Goal: Task Accomplishment & Management: Use online tool/utility

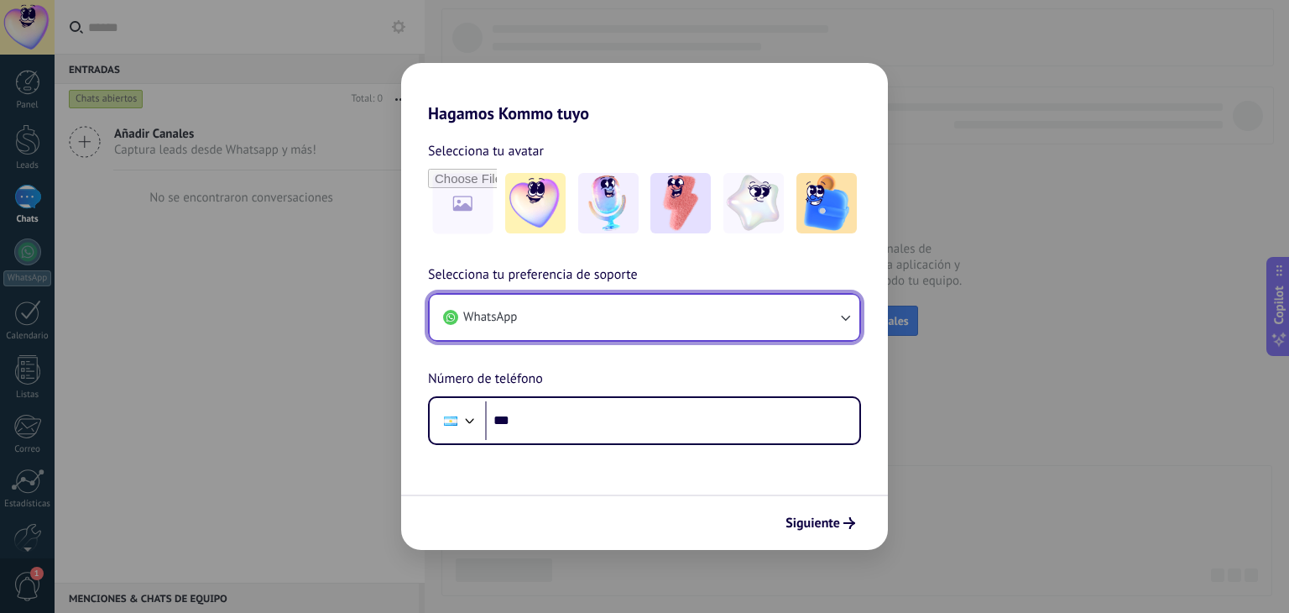
click at [579, 314] on button "WhatsApp" at bounding box center [645, 317] width 430 height 45
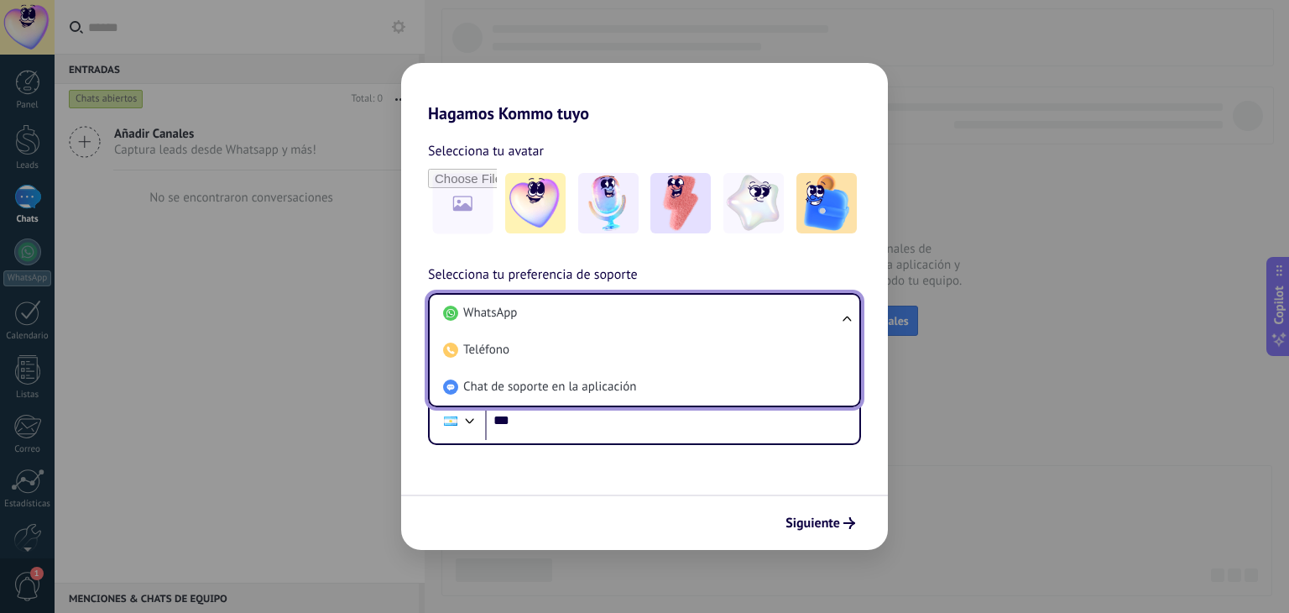
click at [579, 314] on li "WhatsApp" at bounding box center [641, 313] width 410 height 37
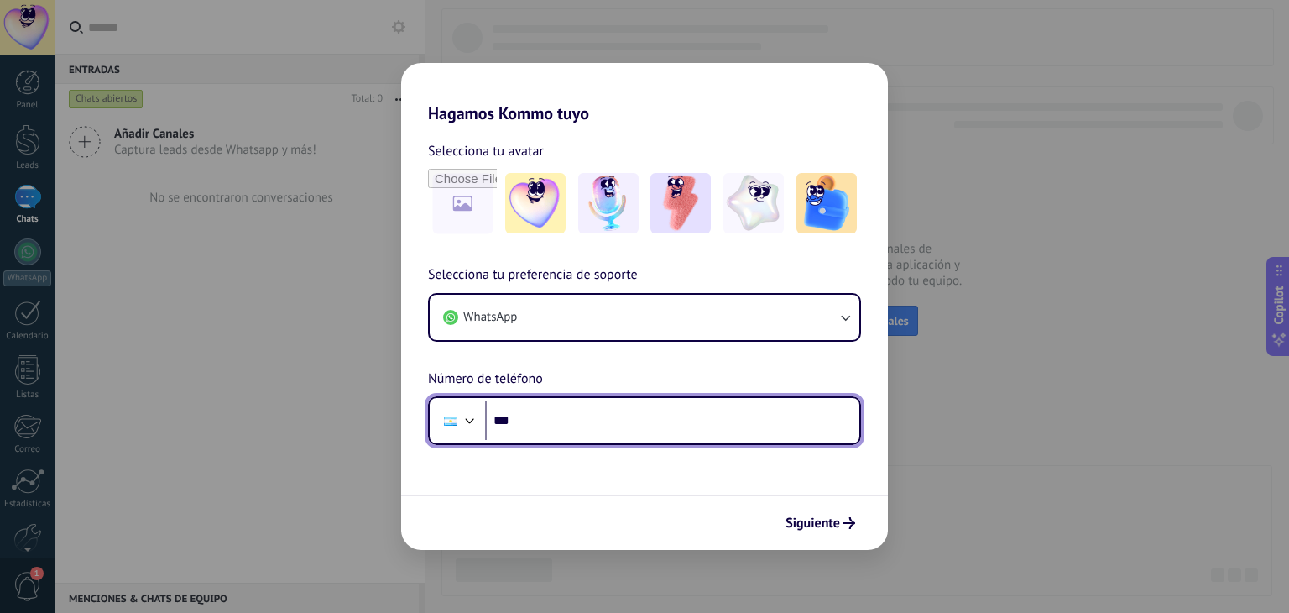
click at [567, 421] on input "***" at bounding box center [672, 420] width 374 height 39
type input "**"
click at [453, 418] on div at bounding box center [450, 420] width 13 height 9
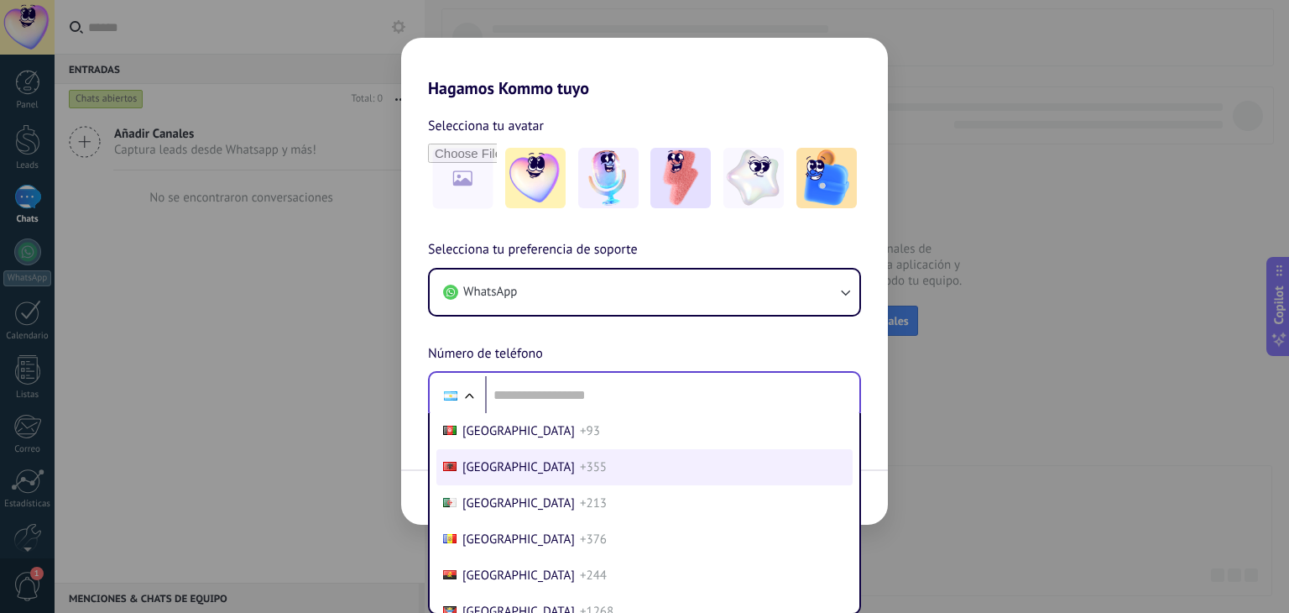
scroll to position [52, 0]
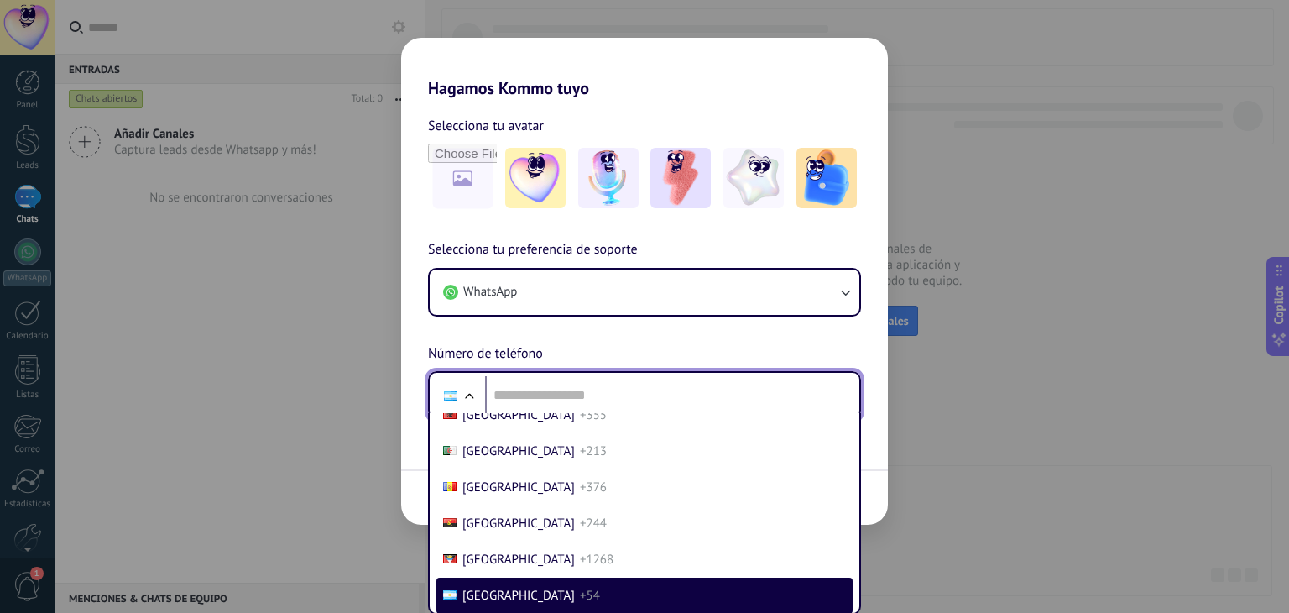
click at [454, 392] on div at bounding box center [450, 395] width 13 height 9
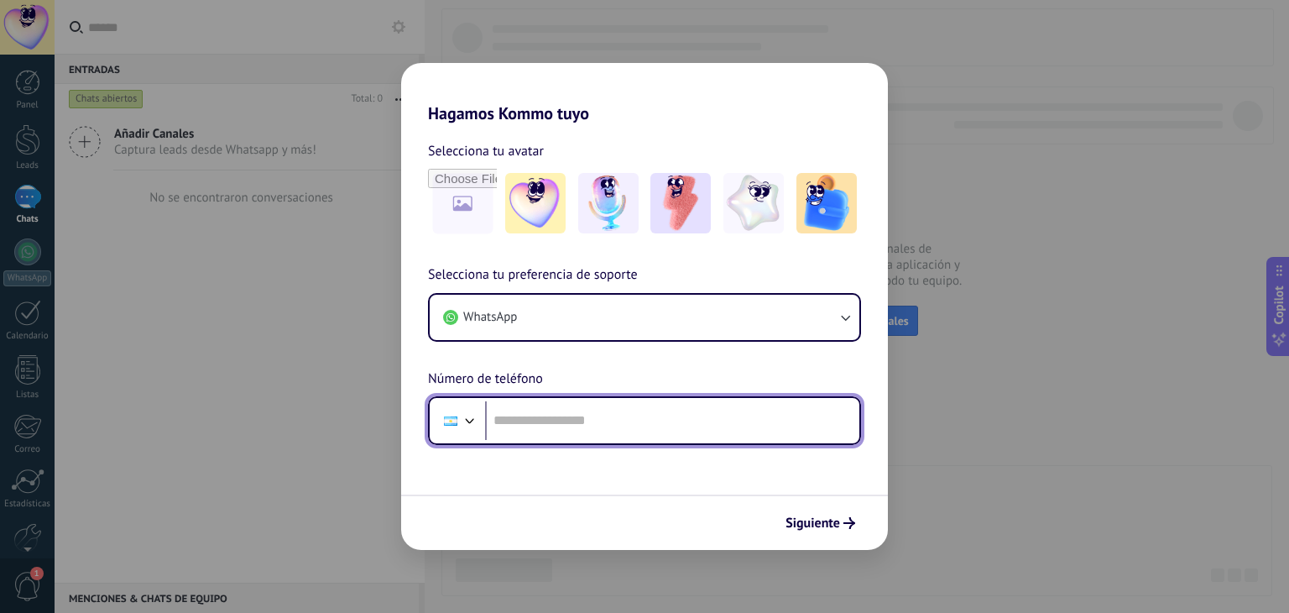
scroll to position [0, 0]
click at [564, 415] on input "tel" at bounding box center [672, 420] width 374 height 39
type input "**"
type input "**********"
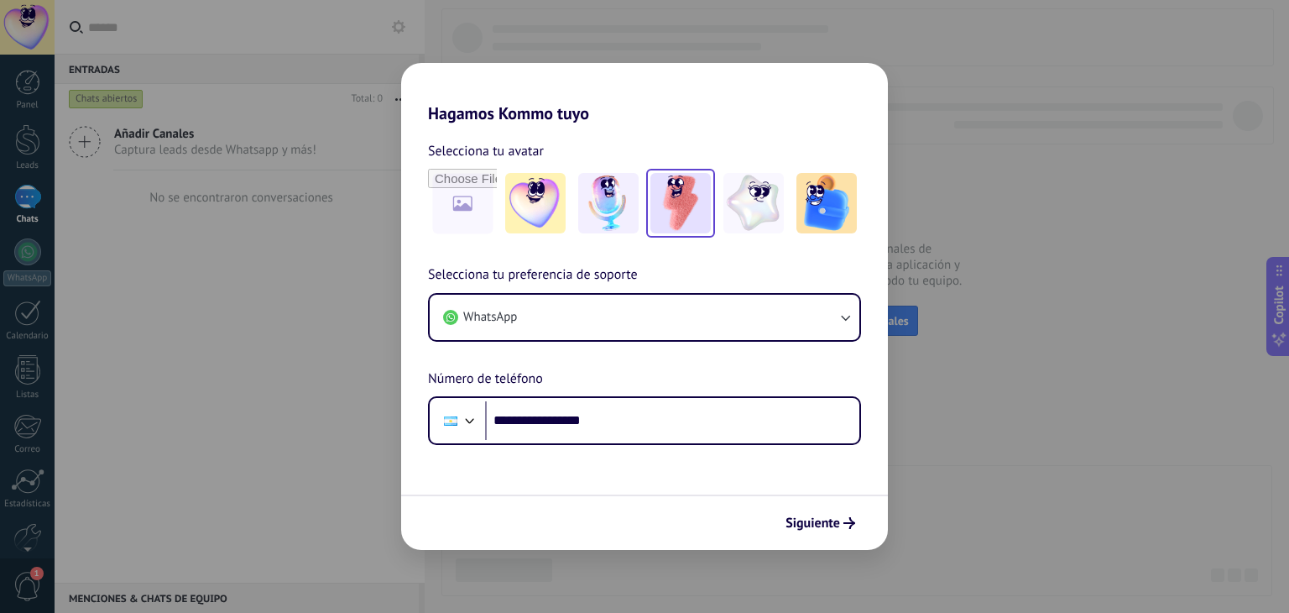
click at [662, 222] on img at bounding box center [680, 203] width 60 height 60
click at [842, 517] on span "Siguiente" at bounding box center [820, 523] width 70 height 12
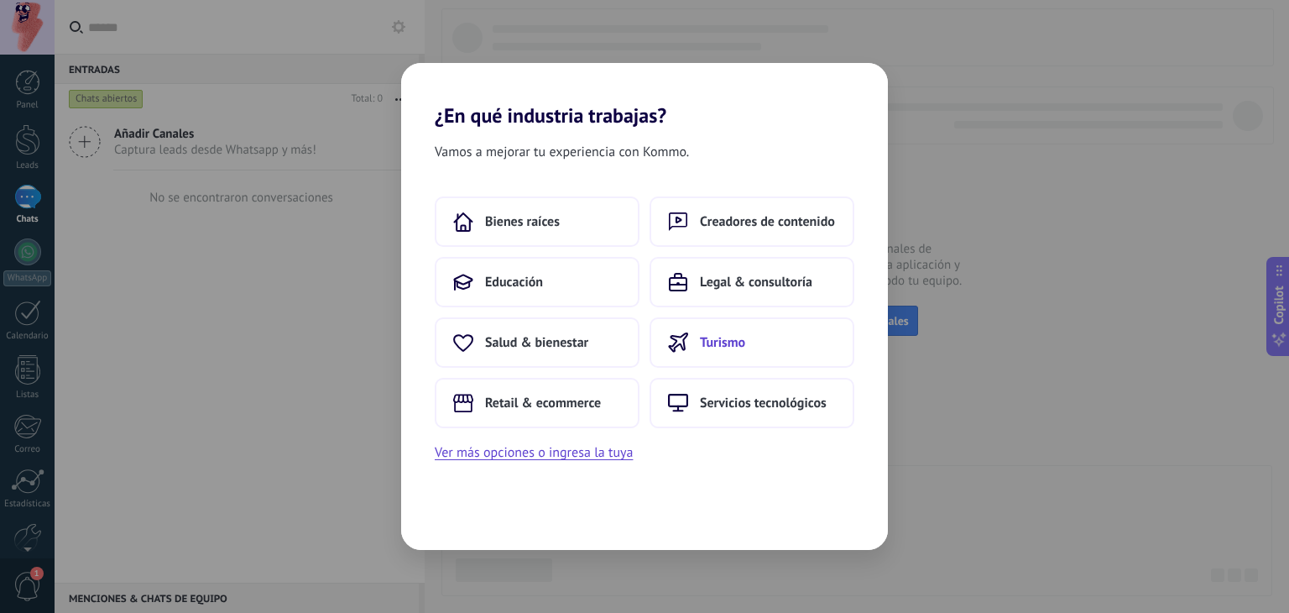
click at [725, 340] on span "Turismo" at bounding box center [722, 342] width 45 height 17
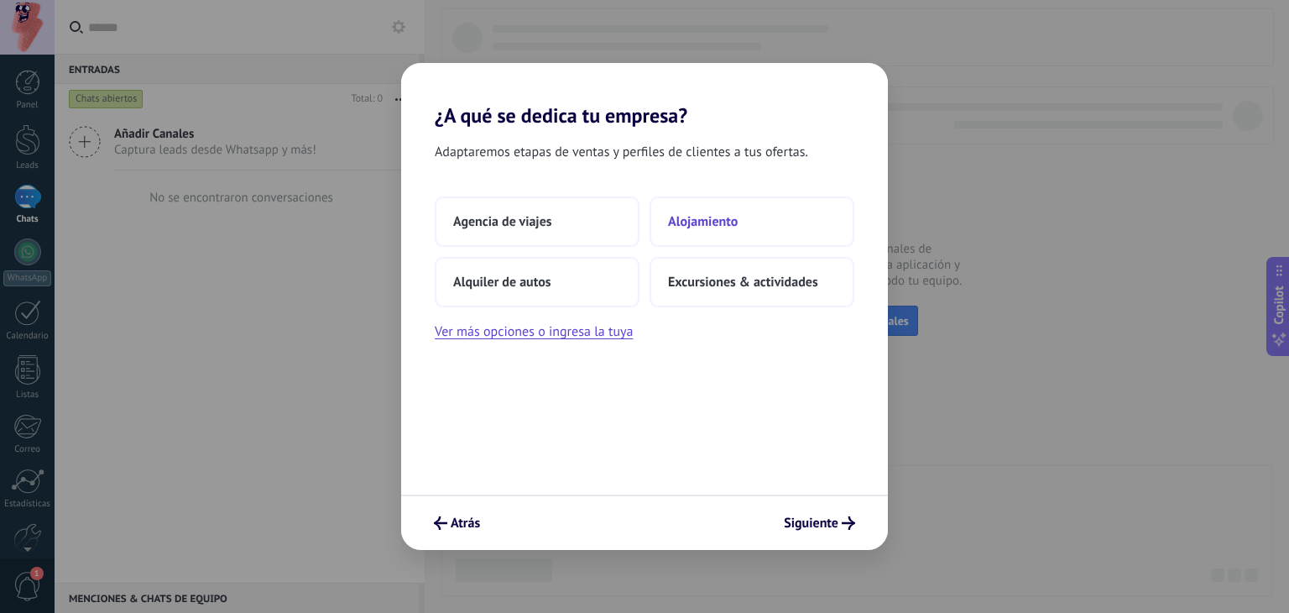
click at [726, 226] on span "Alojamiento" at bounding box center [703, 221] width 70 height 17
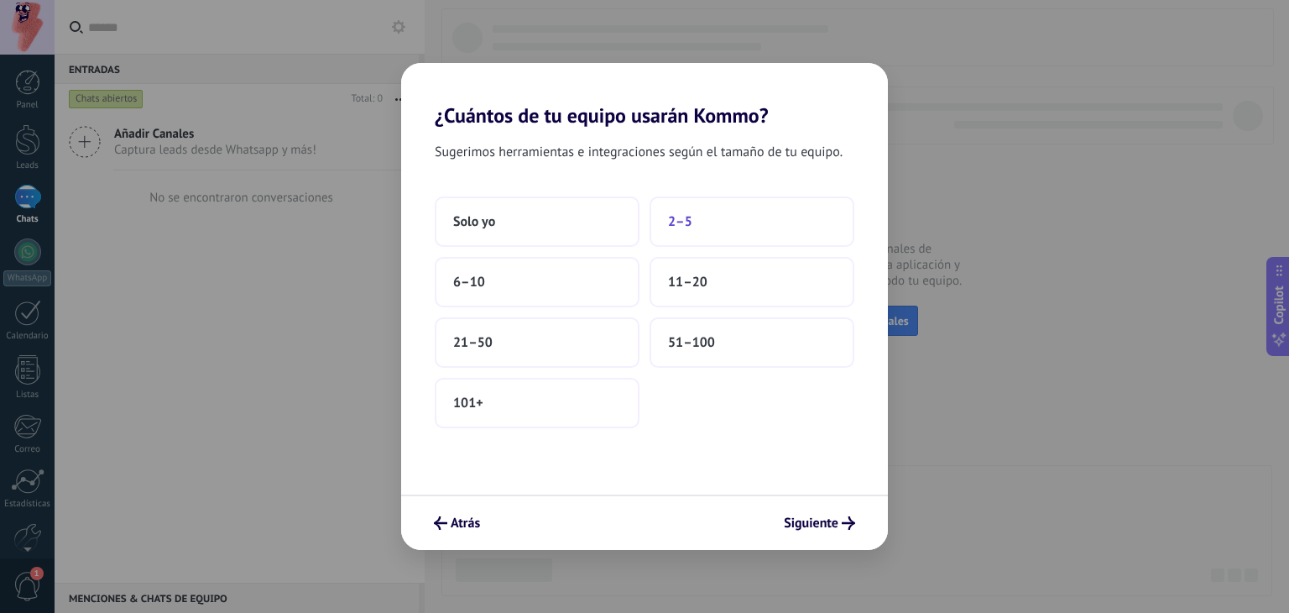
click at [693, 216] on button "2–5" at bounding box center [752, 221] width 205 height 50
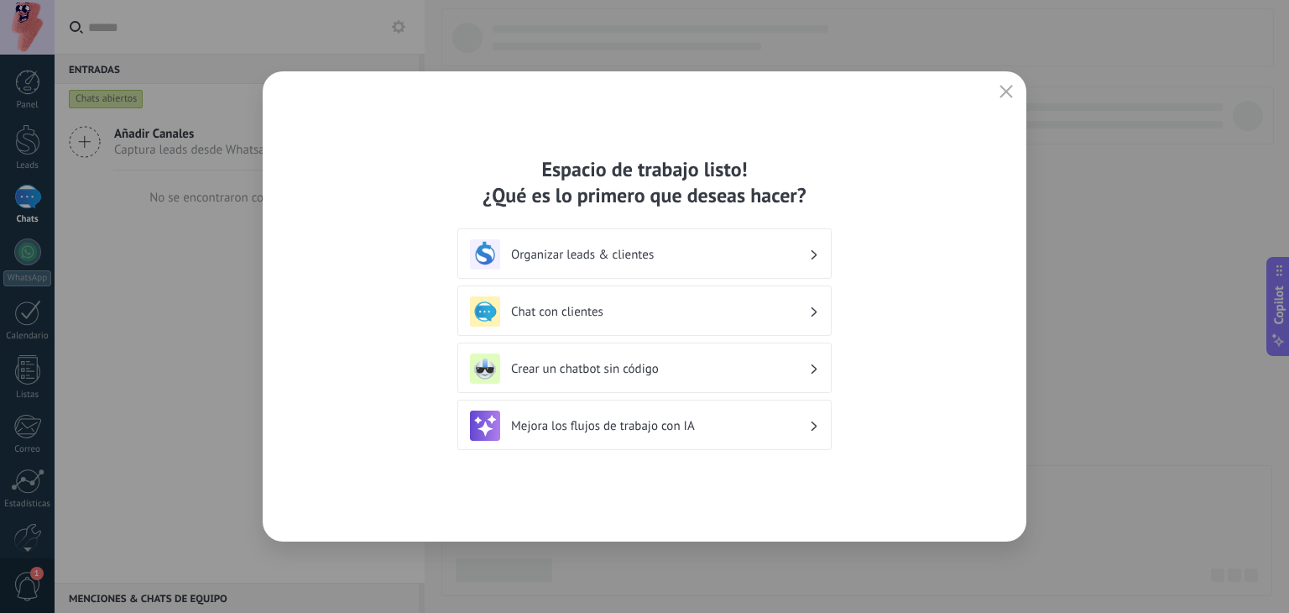
click at [702, 249] on h3 "Organizar leads & clientes" at bounding box center [660, 255] width 298 height 16
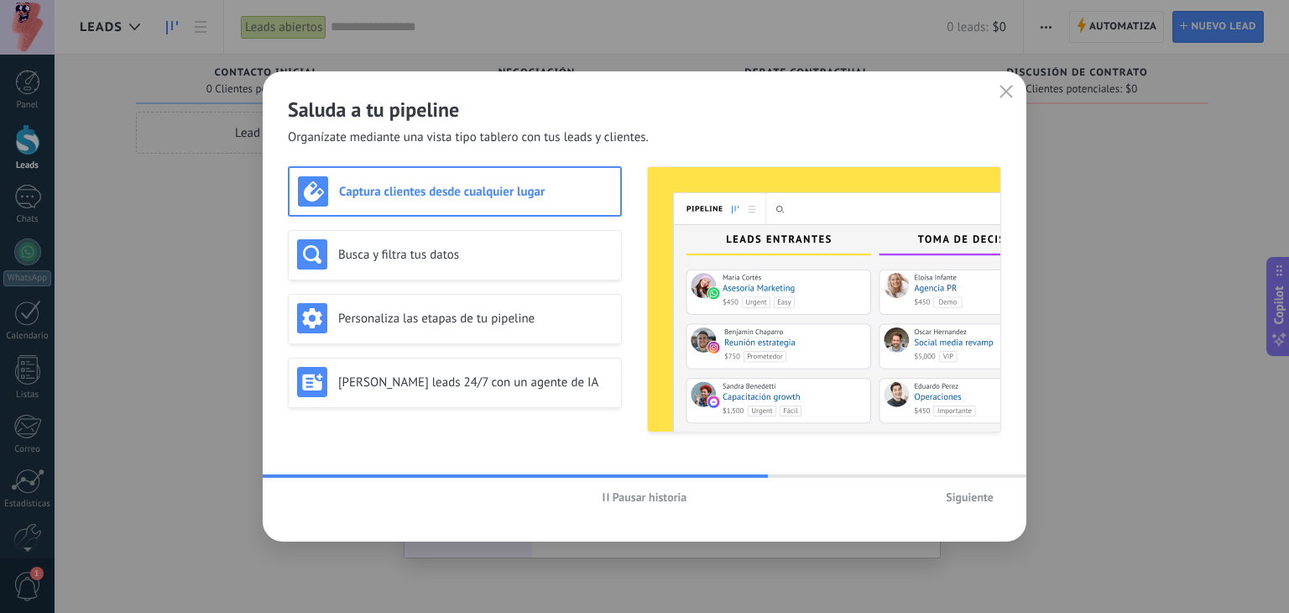
click at [962, 504] on button "Siguiente" at bounding box center [969, 496] width 63 height 25
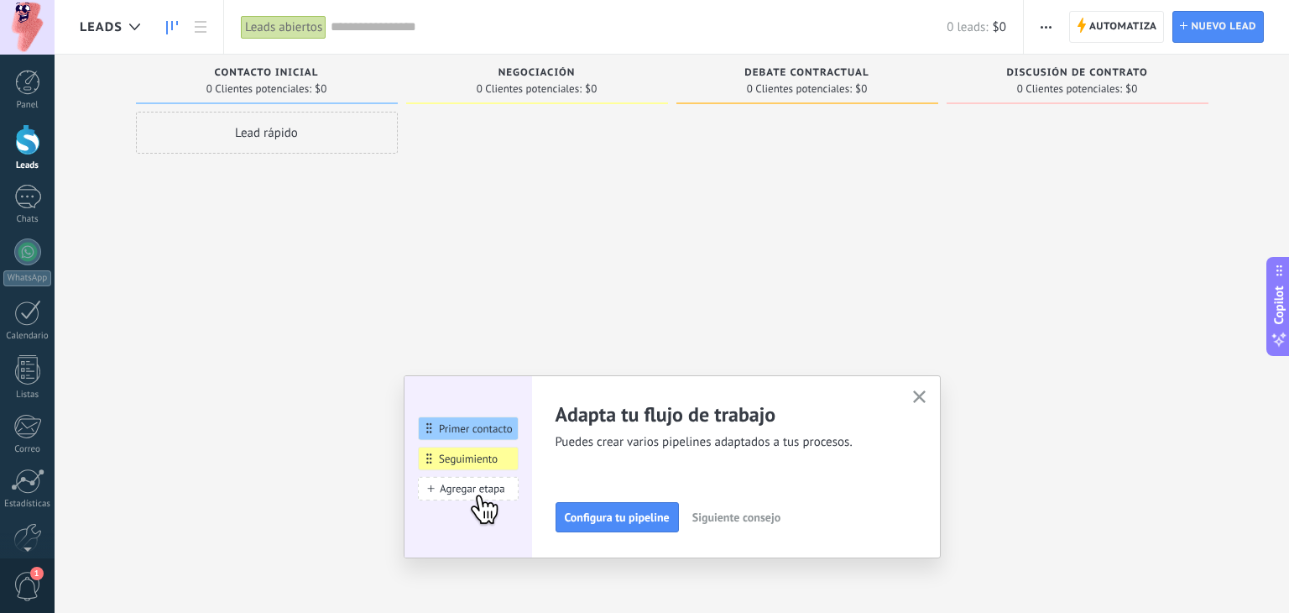
scroll to position [85, 0]
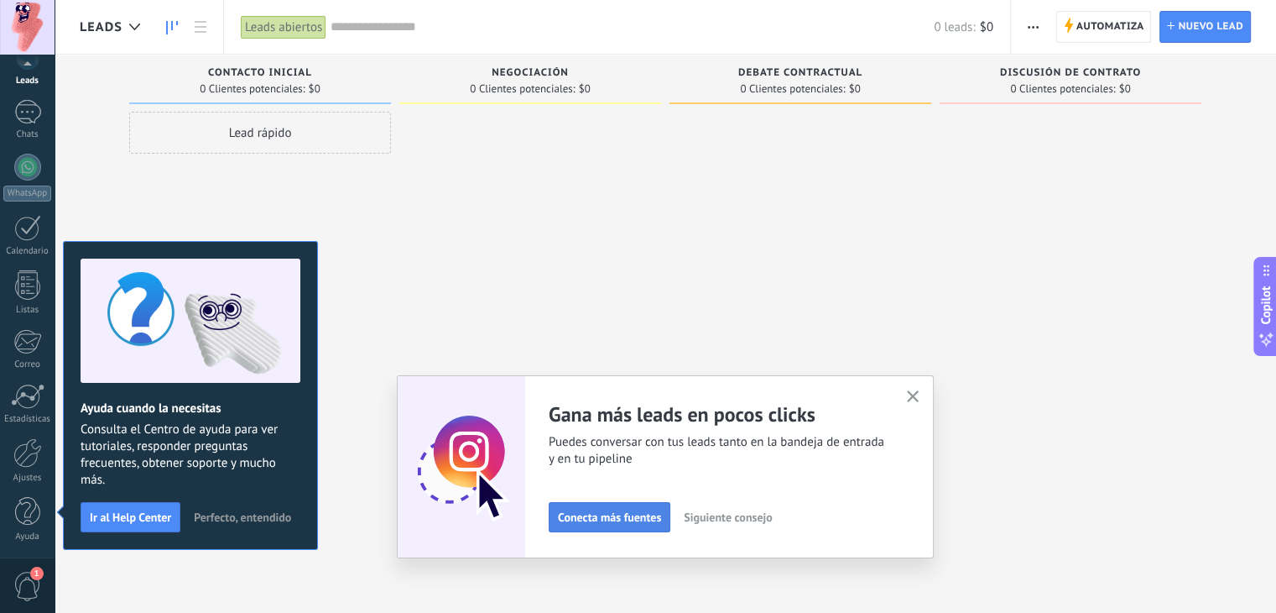
click at [645, 524] on button "Conecta más fuentes" at bounding box center [610, 517] width 122 height 30
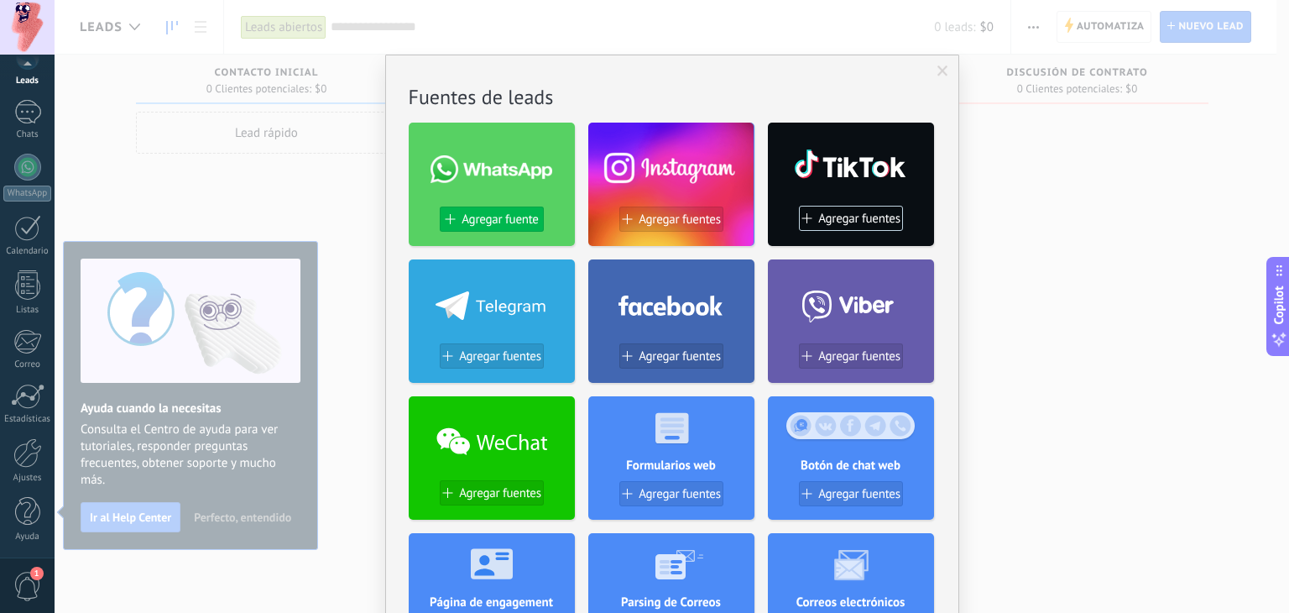
click at [488, 216] on span "Agregar fuente" at bounding box center [500, 219] width 76 height 14
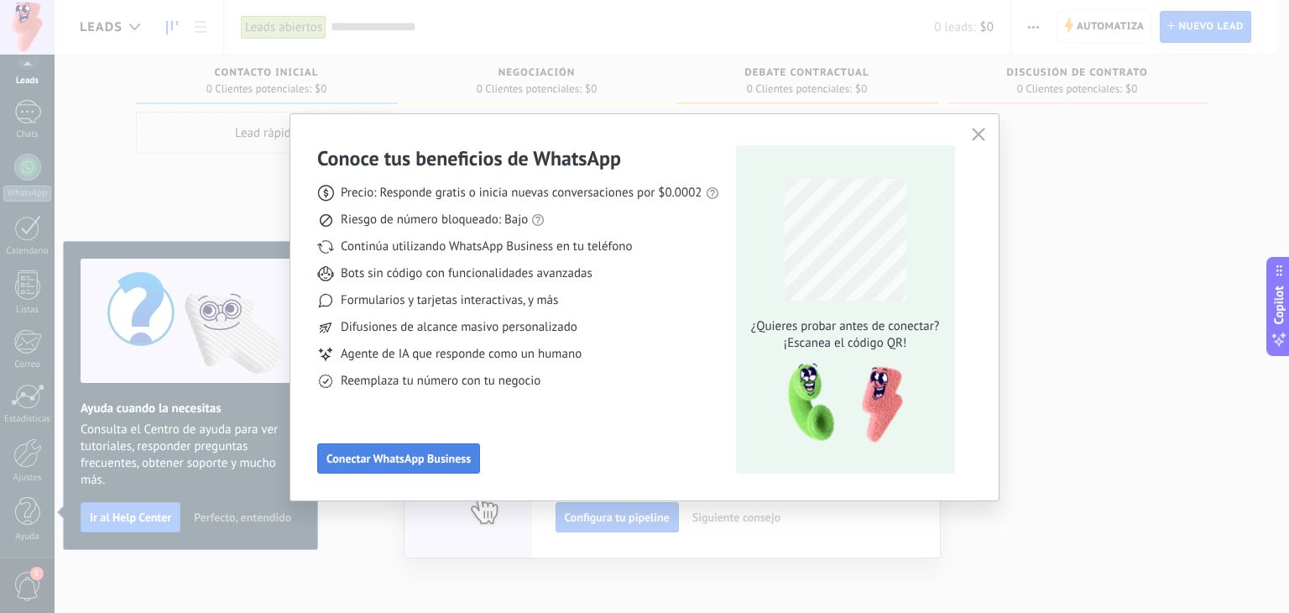
click at [437, 472] on button "Conectar WhatsApp Business" at bounding box center [398, 458] width 163 height 30
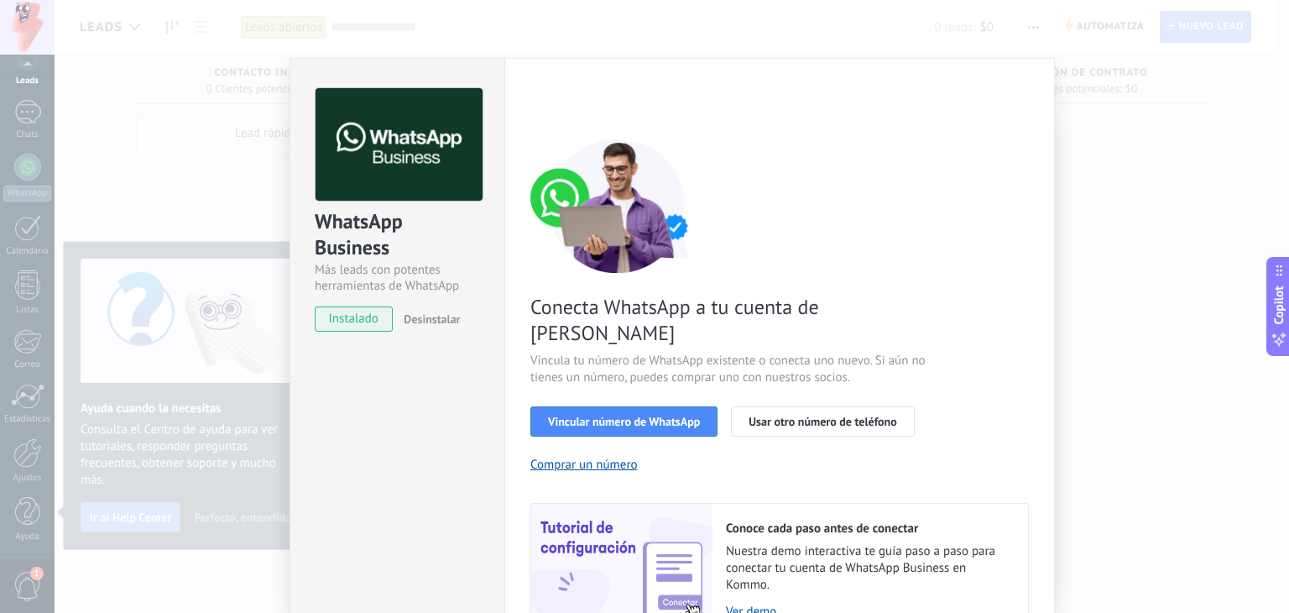
scroll to position [72, 0]
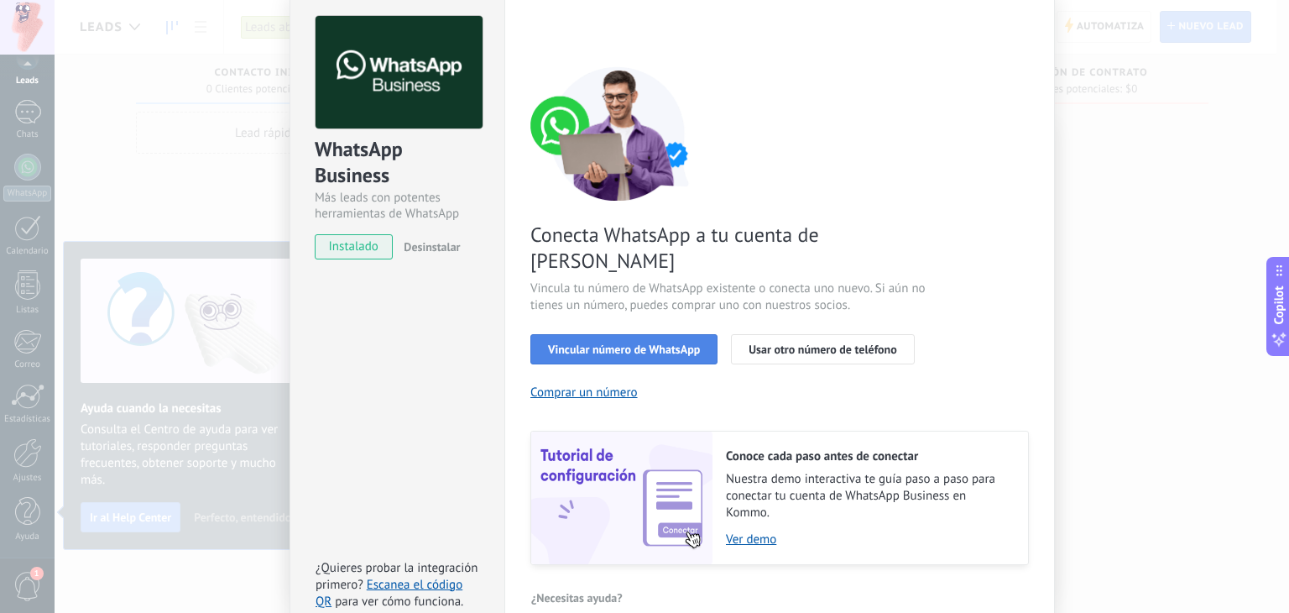
click at [669, 343] on span "Vincular número de WhatsApp" at bounding box center [624, 349] width 152 height 12
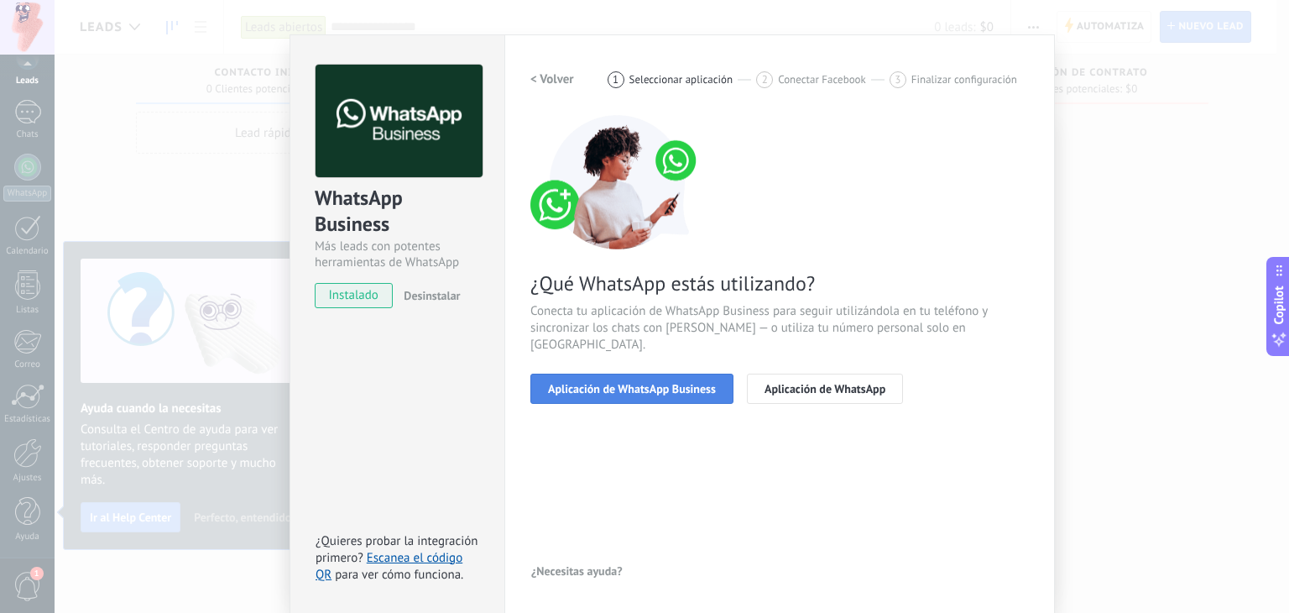
click at [678, 383] on span "Aplicación de WhatsApp Business" at bounding box center [632, 389] width 168 height 12
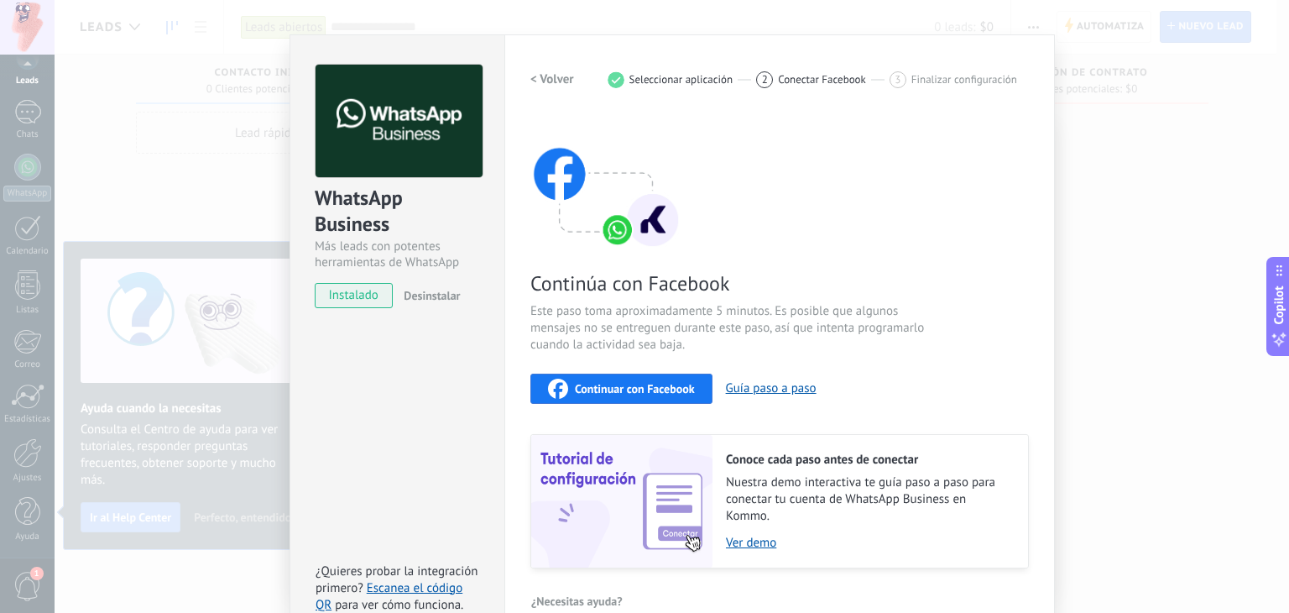
scroll to position [53, 0]
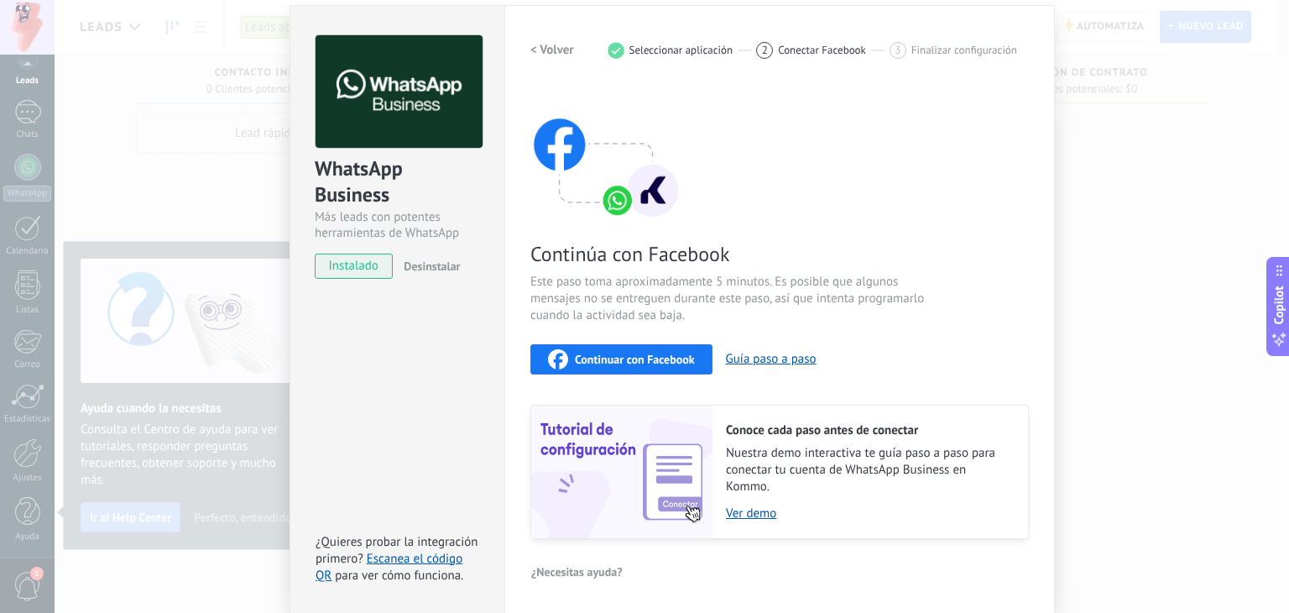
click at [688, 357] on span "Continuar con Facebook" at bounding box center [635, 359] width 120 height 12
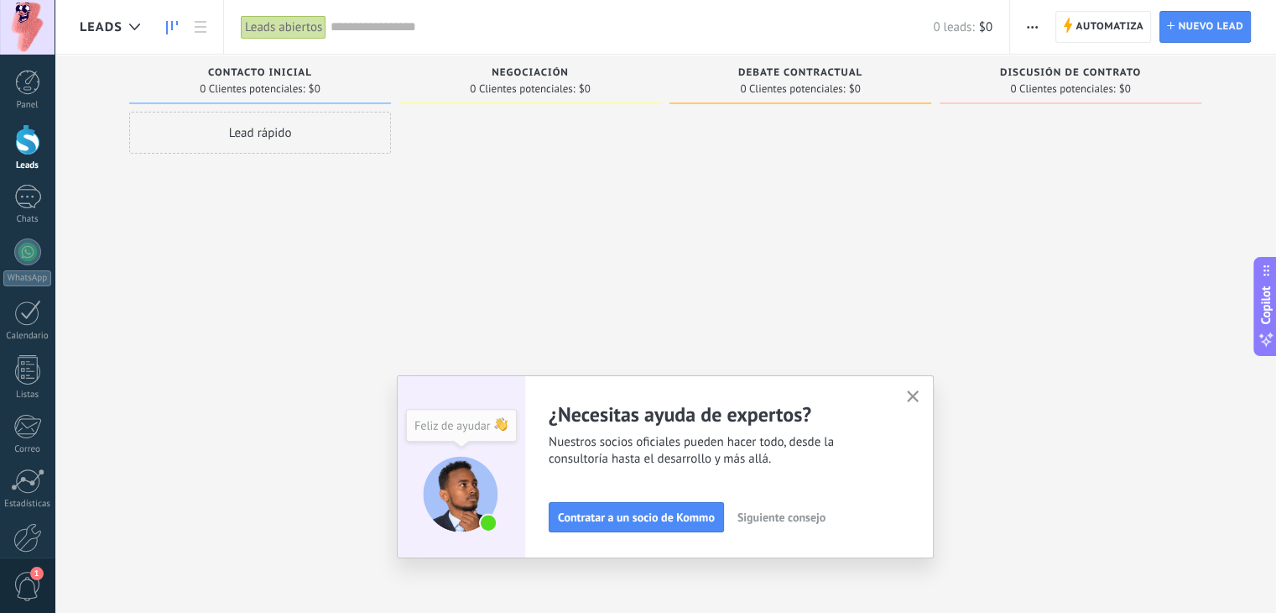
click at [920, 397] on icon "button" at bounding box center [913, 396] width 13 height 13
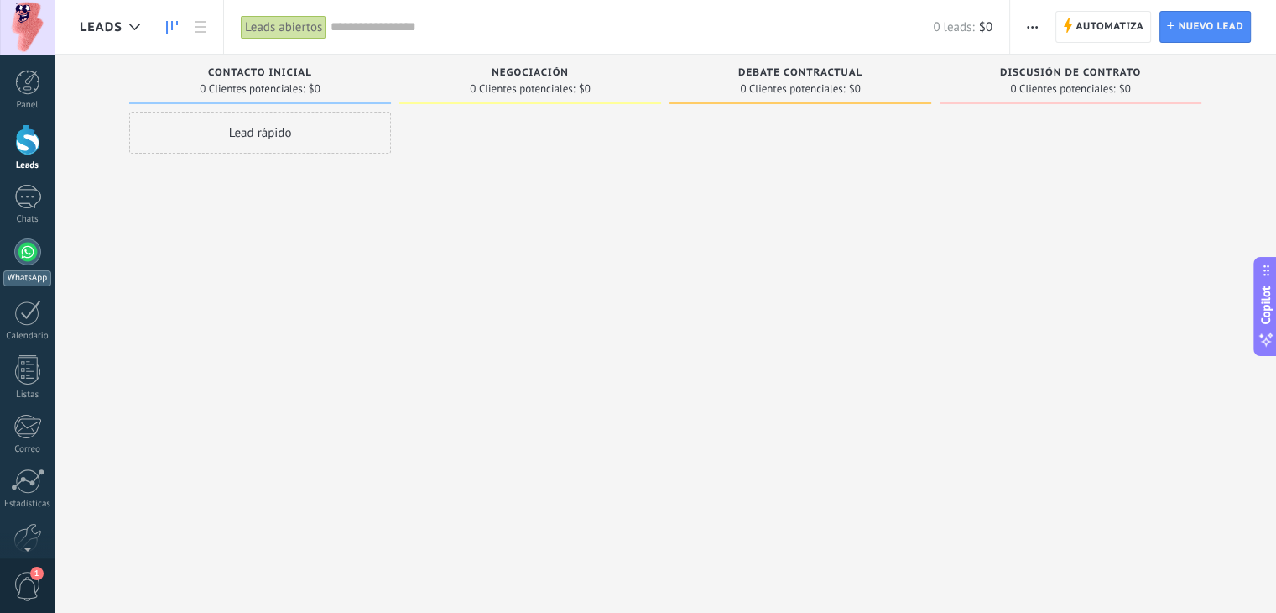
click at [34, 258] on div at bounding box center [27, 251] width 27 height 27
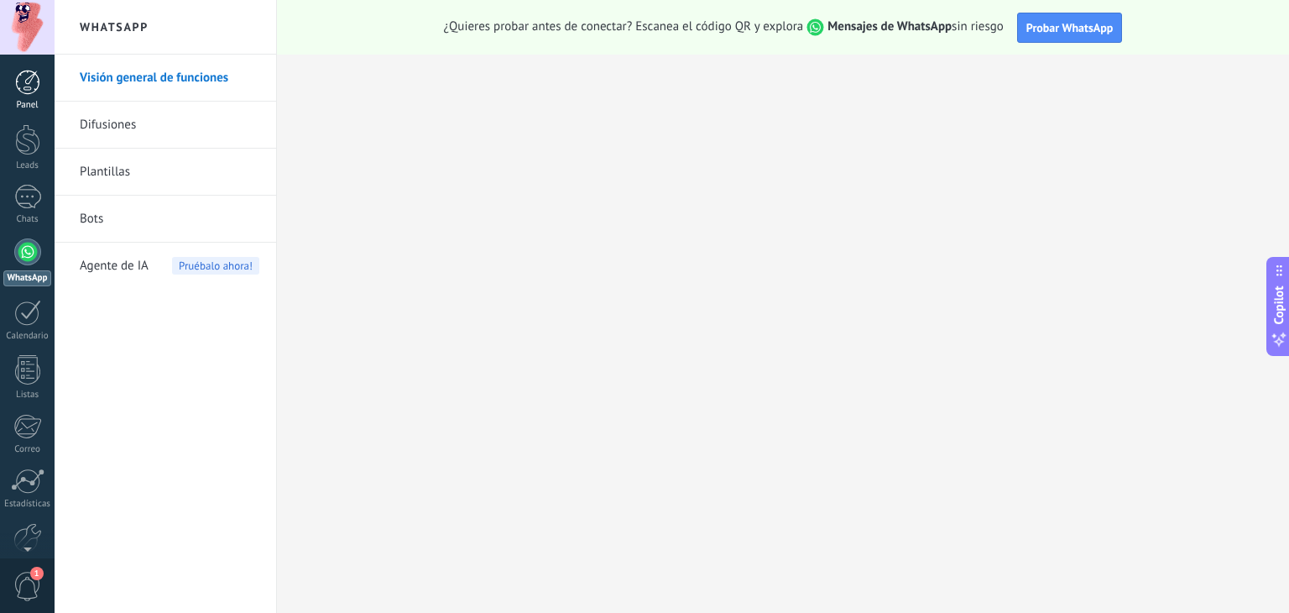
click at [18, 91] on div at bounding box center [27, 82] width 25 height 25
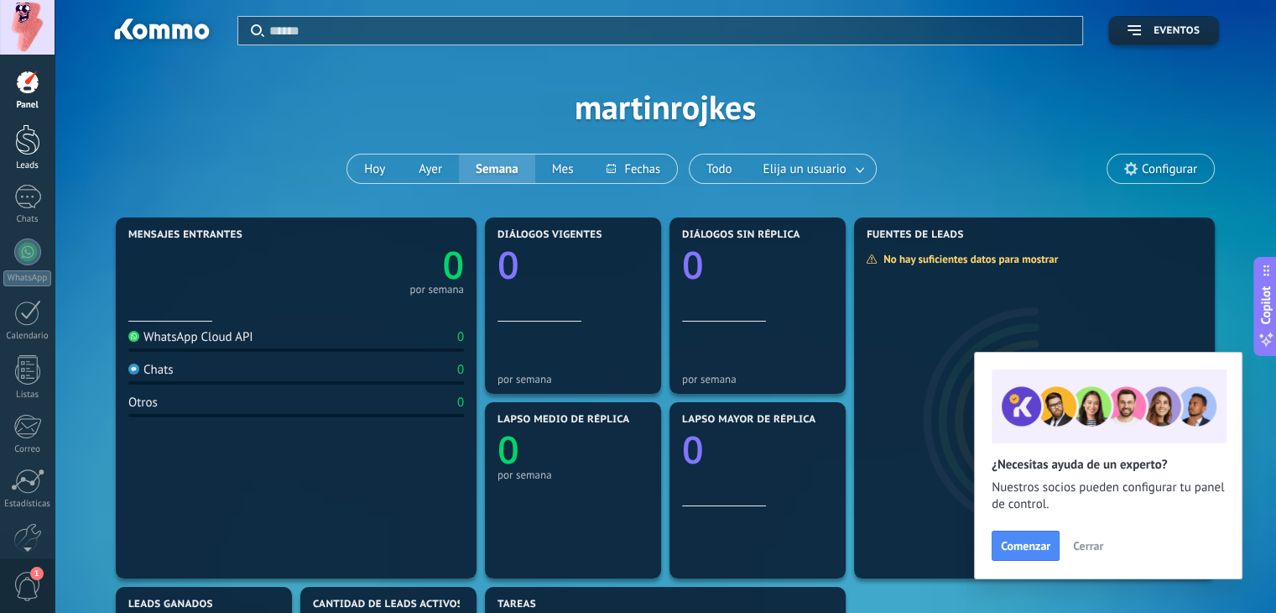
click at [24, 131] on div at bounding box center [27, 139] width 25 height 31
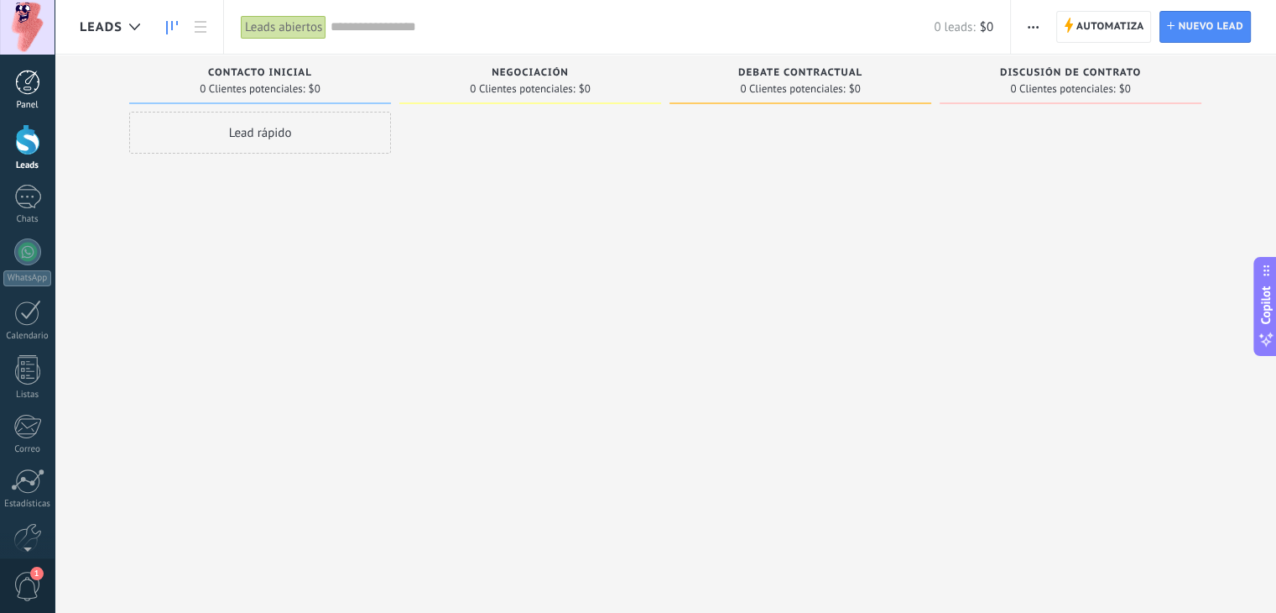
click at [34, 97] on link "Panel" at bounding box center [27, 90] width 55 height 41
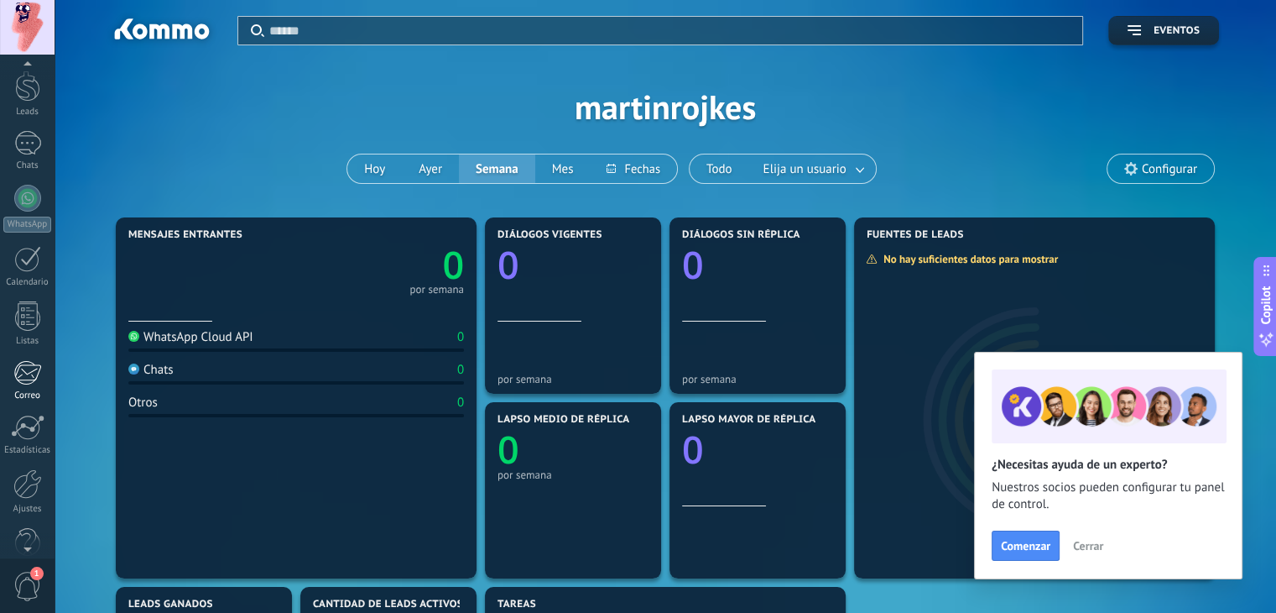
scroll to position [64, 0]
click at [29, 86] on div at bounding box center [27, 75] width 25 height 31
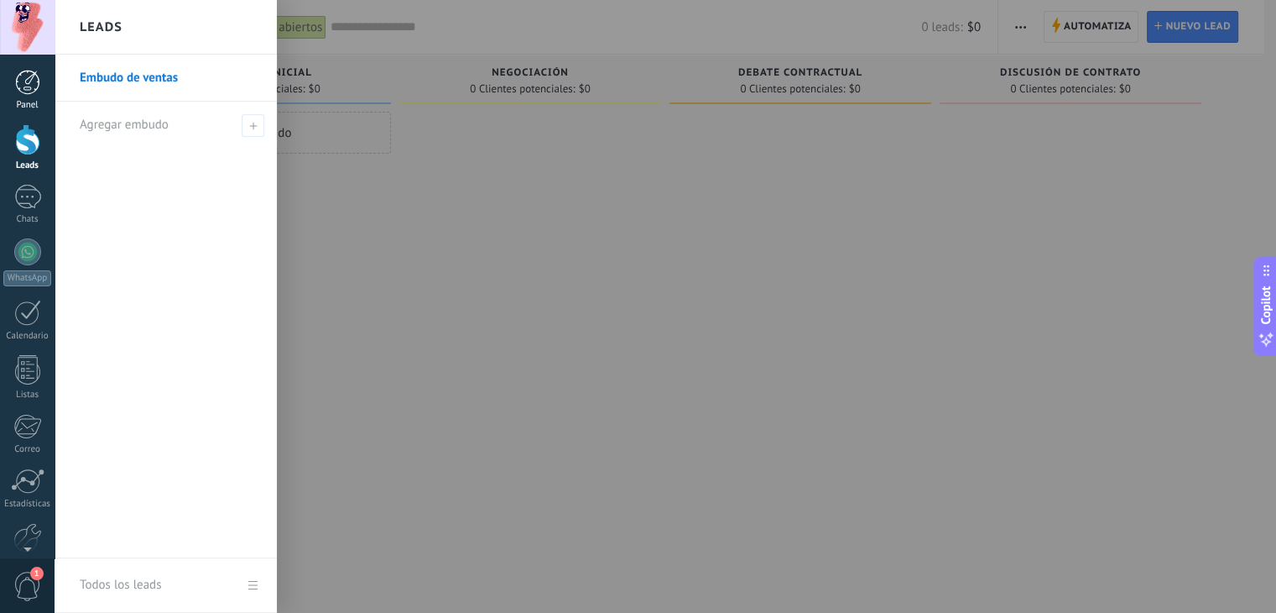
click at [15, 81] on div at bounding box center [27, 82] width 25 height 25
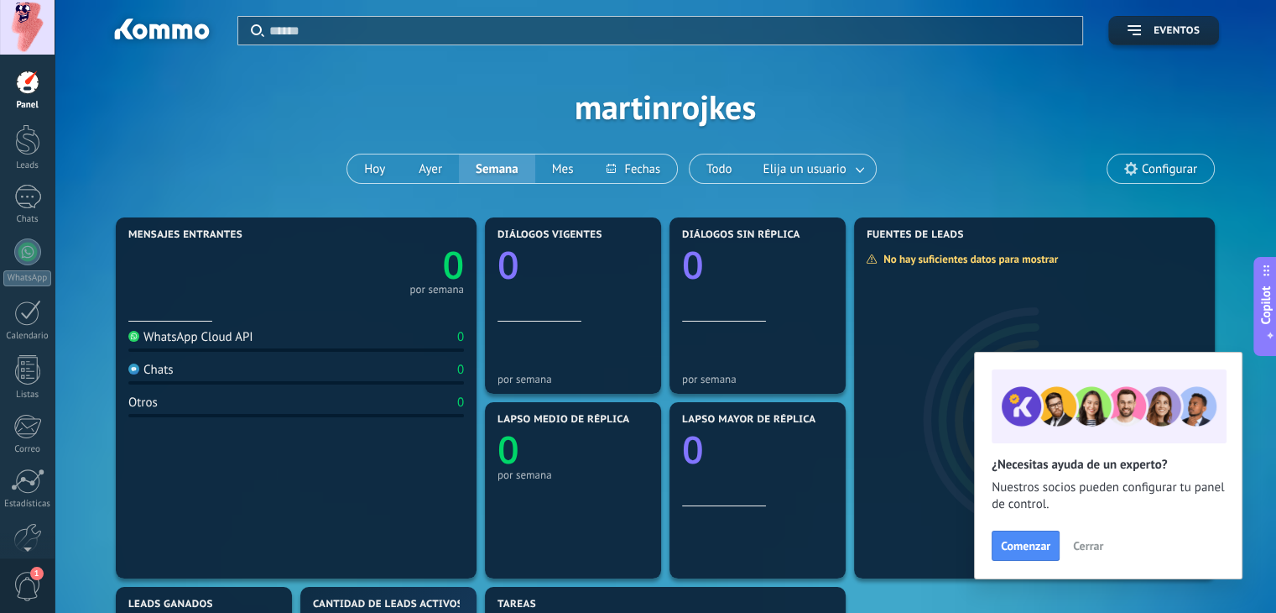
click at [311, 29] on input "text" at bounding box center [670, 31] width 803 height 18
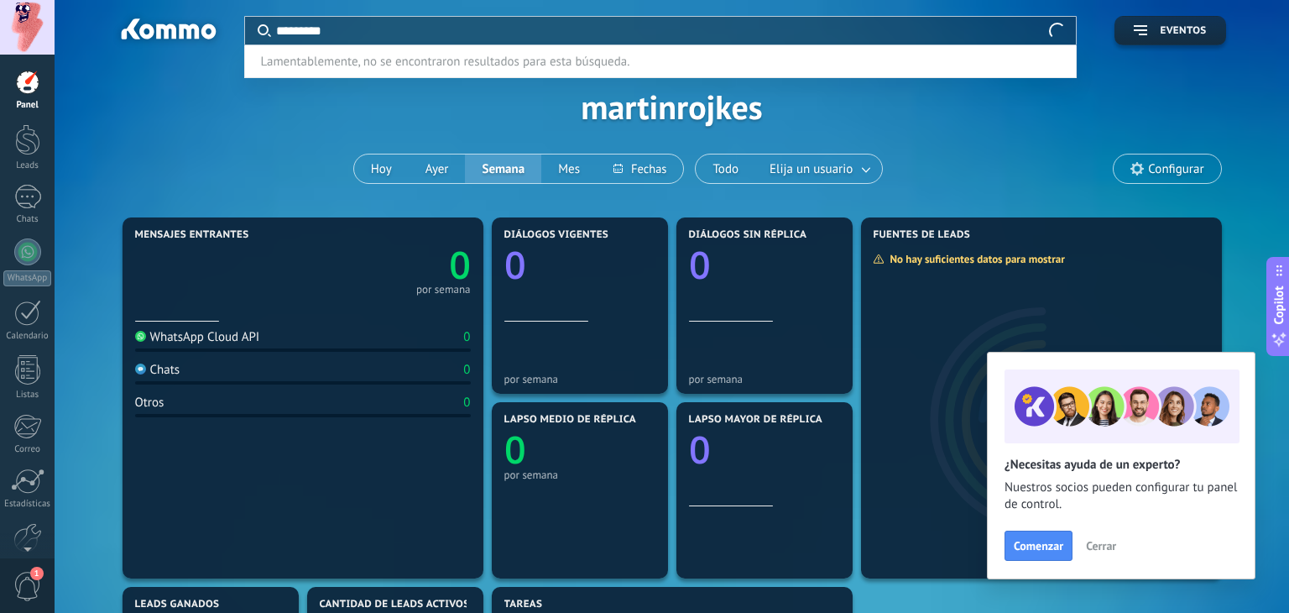
type input "*********"
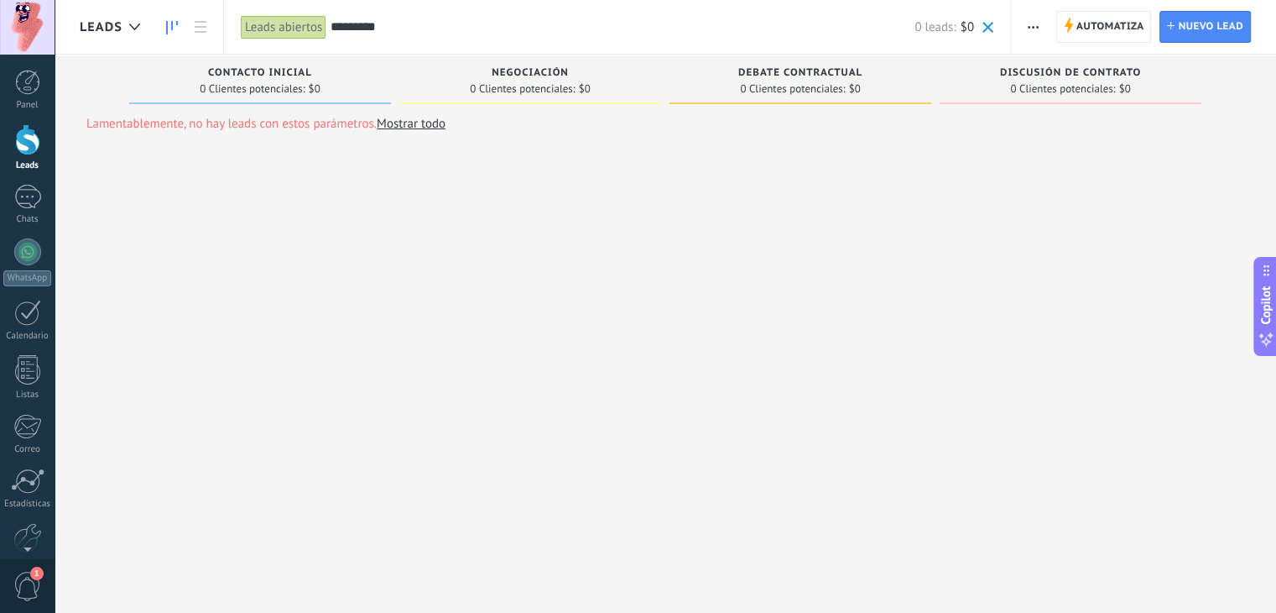
click at [383, 20] on input "*********" at bounding box center [623, 27] width 584 height 18
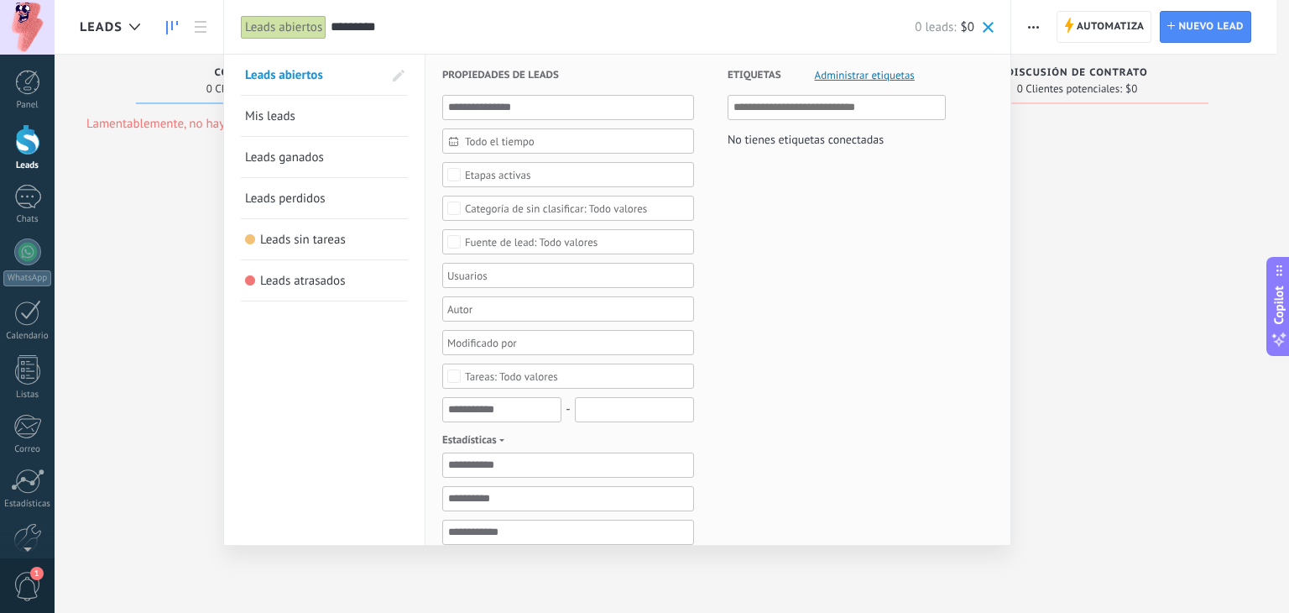
click at [383, 20] on input "*********" at bounding box center [623, 27] width 584 height 18
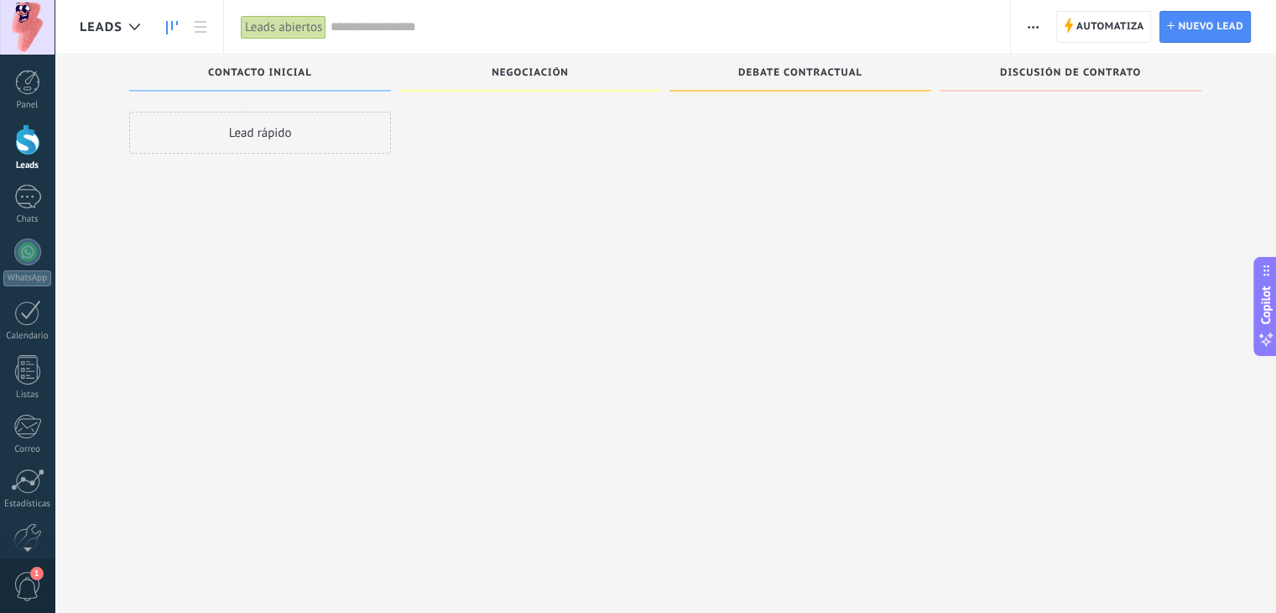
click at [179, 311] on div "Lead rápido" at bounding box center [260, 309] width 262 height 394
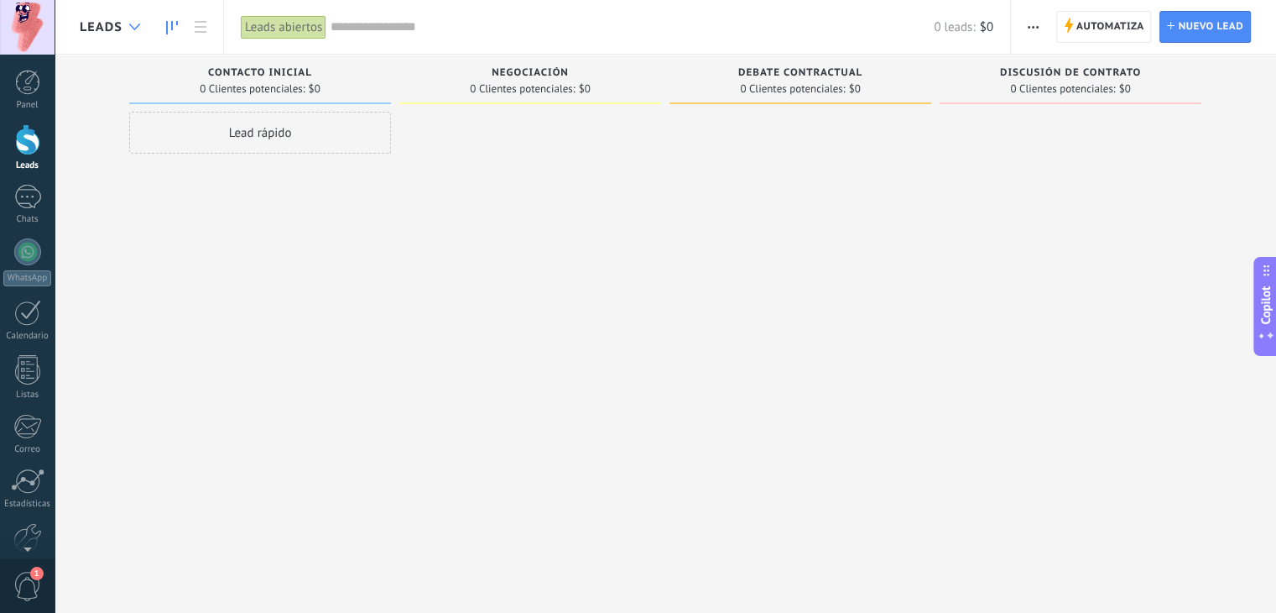
click at [138, 21] on div at bounding box center [135, 27] width 28 height 33
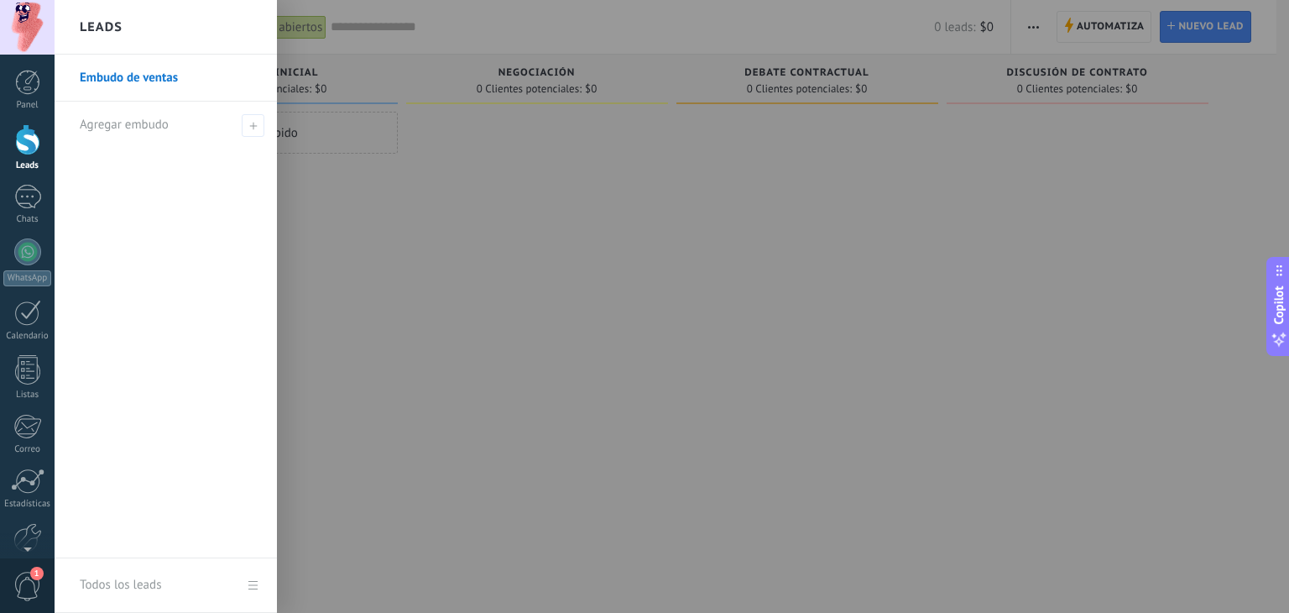
click at [138, 25] on div "Leads" at bounding box center [166, 27] width 222 height 55
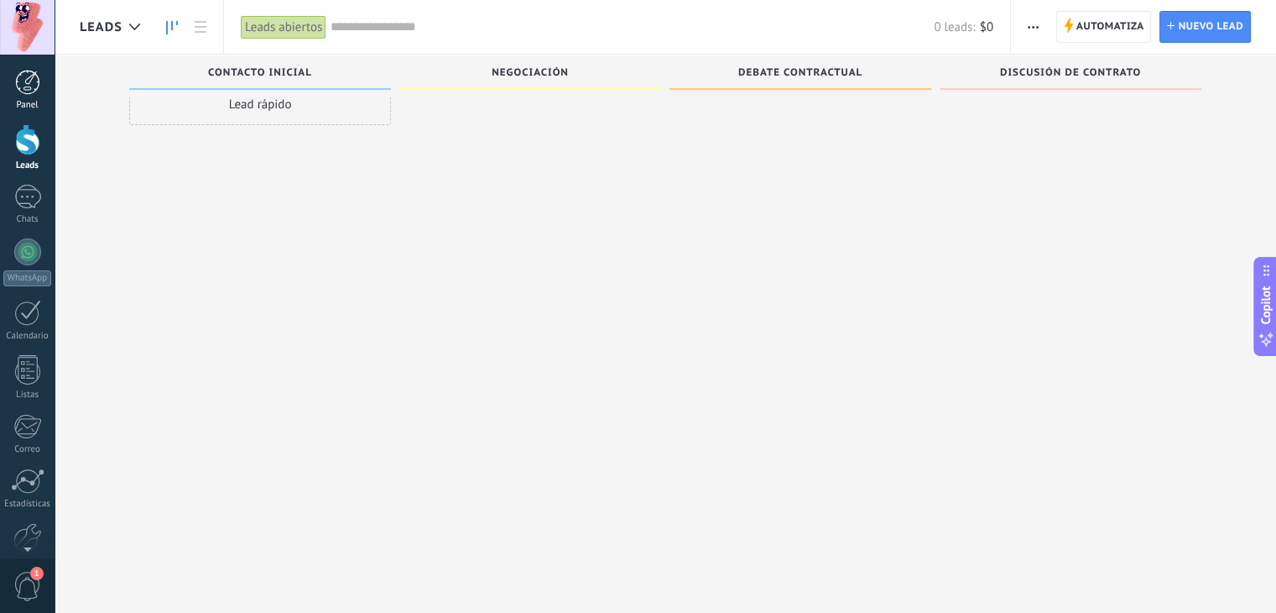
click at [19, 75] on div at bounding box center [27, 82] width 25 height 25
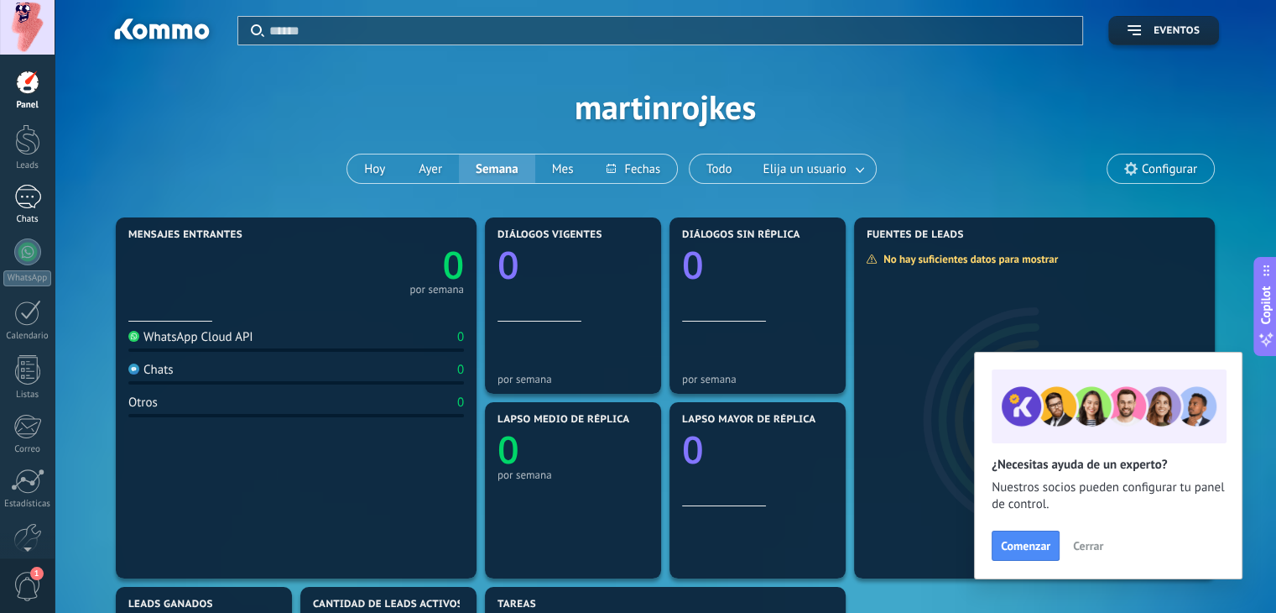
click at [44, 211] on link "Chats" at bounding box center [27, 205] width 55 height 40
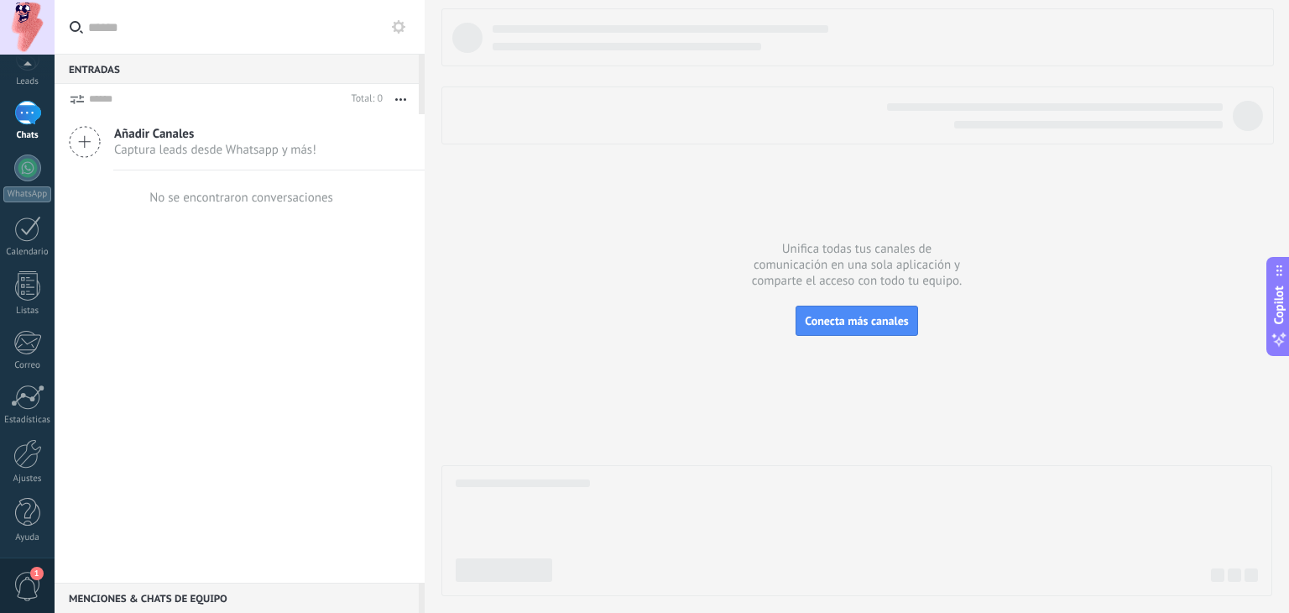
scroll to position [85, 0]
click at [32, 357] on link "Correo" at bounding box center [27, 349] width 55 height 41
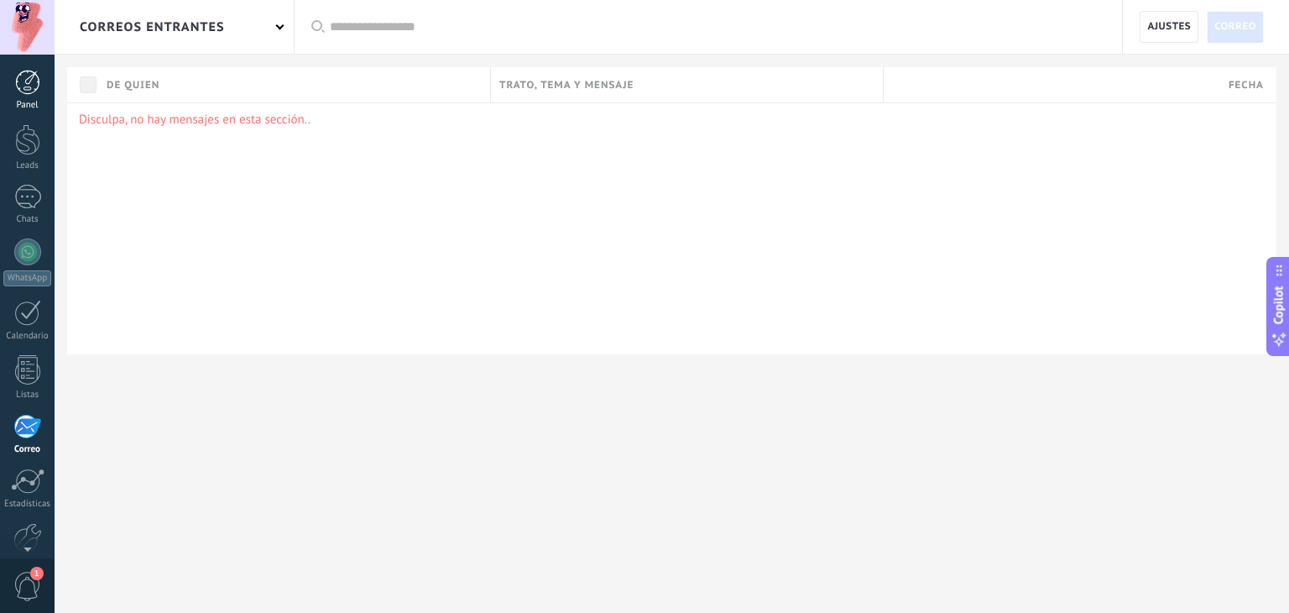
click at [32, 107] on div "Panel" at bounding box center [27, 105] width 49 height 11
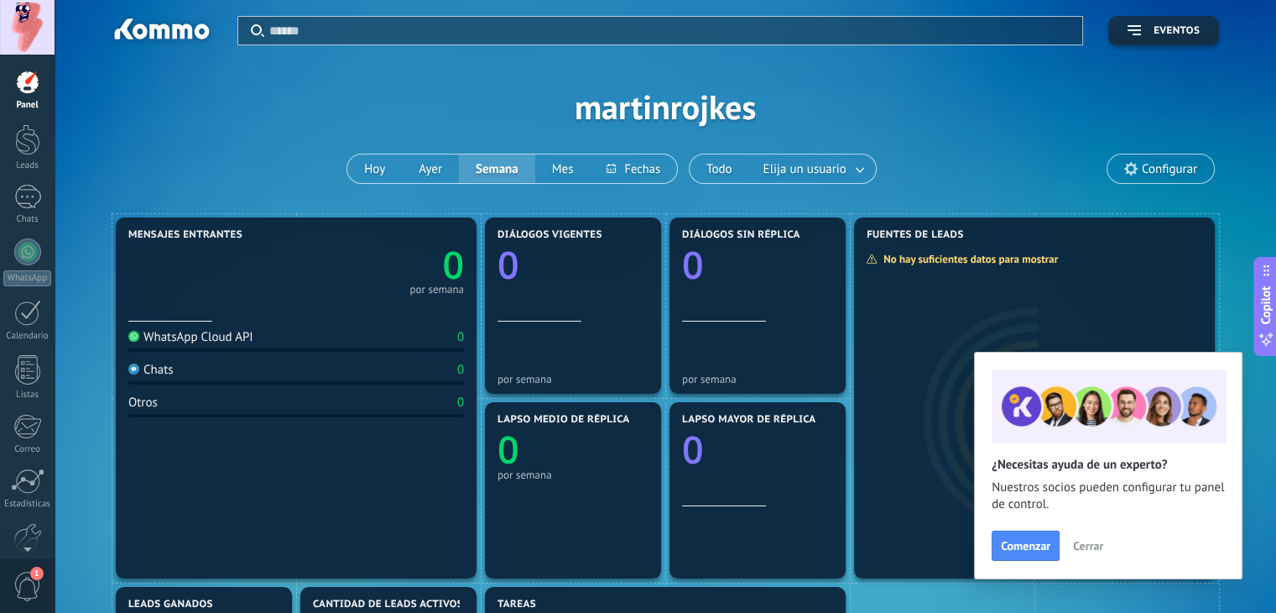
click at [302, 31] on input "text" at bounding box center [670, 31] width 803 height 18
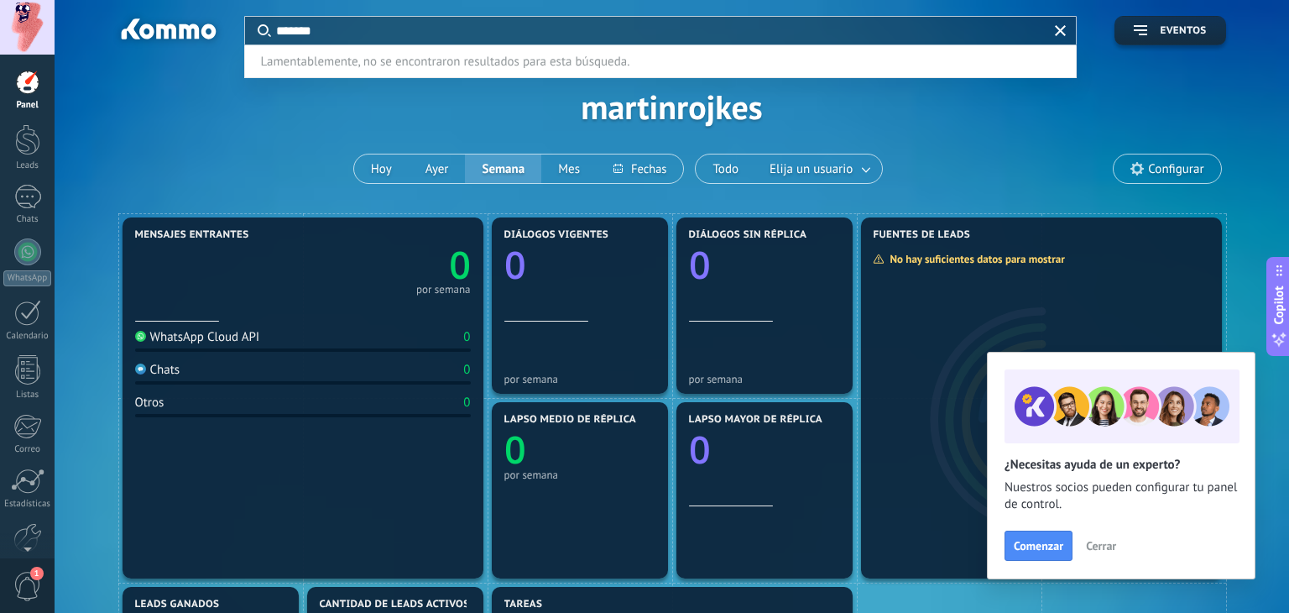
type input "*******"
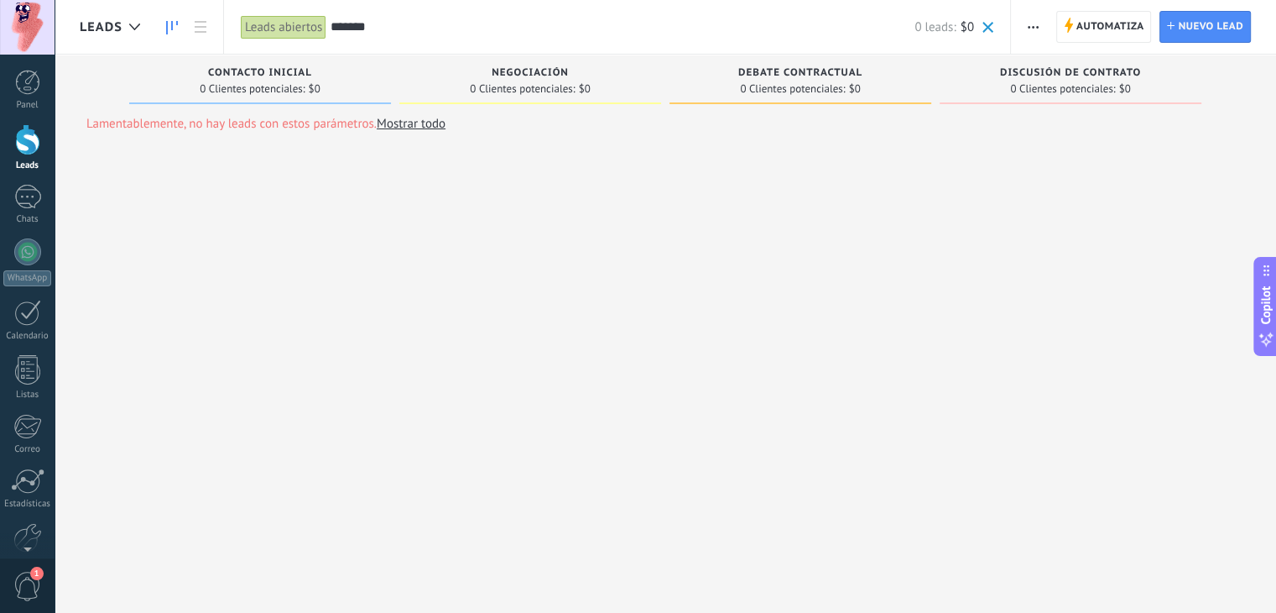
click at [375, 34] on input "*******" at bounding box center [623, 27] width 584 height 18
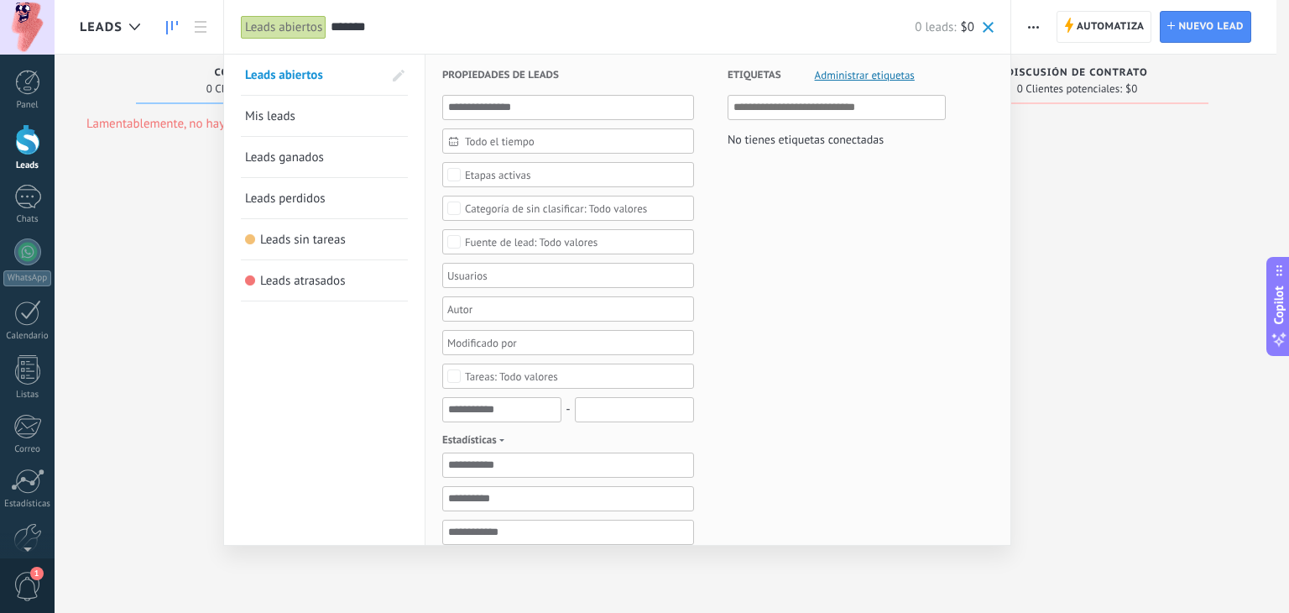
click at [375, 34] on input "*******" at bounding box center [623, 27] width 584 height 18
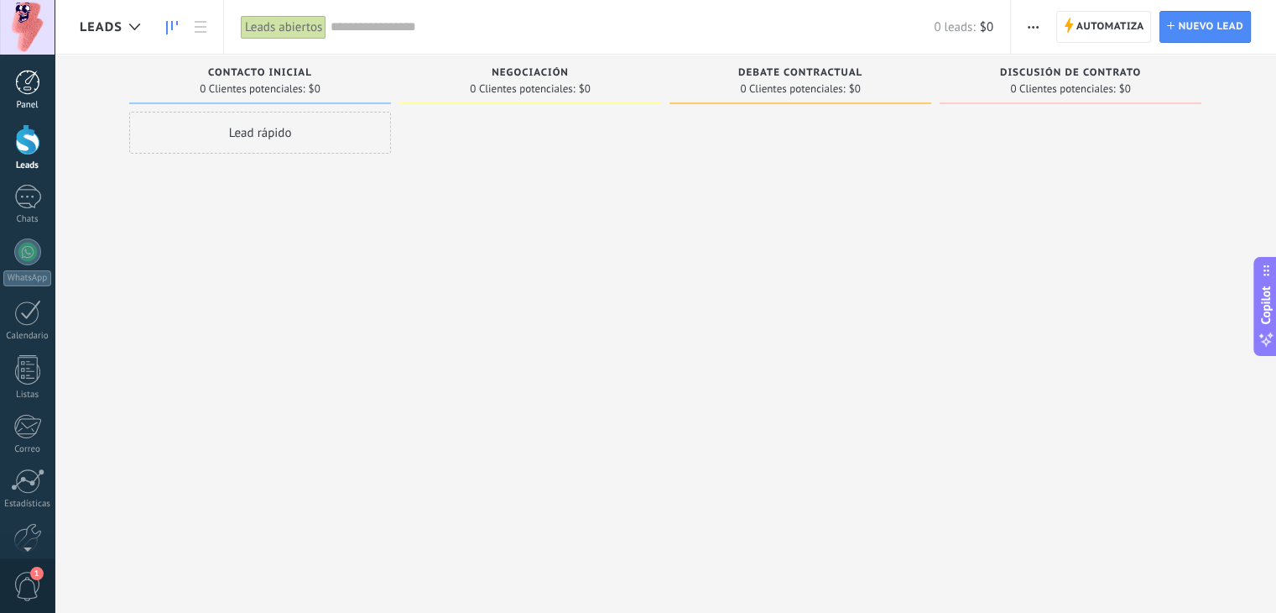
click at [26, 85] on div at bounding box center [27, 82] width 25 height 25
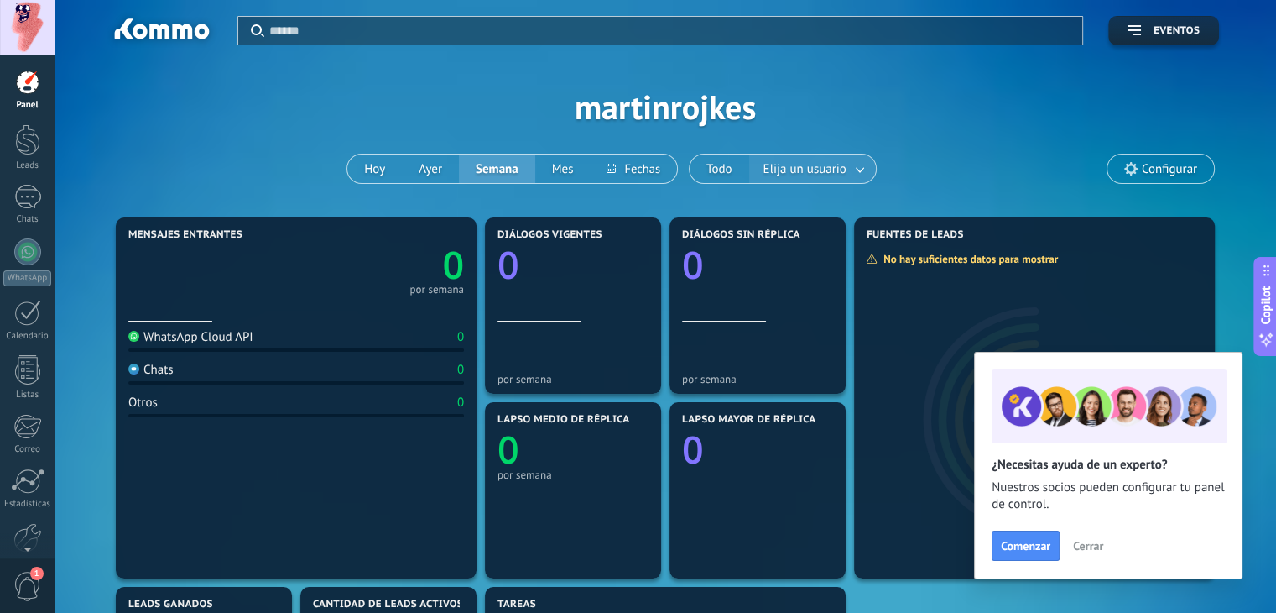
click at [832, 166] on span "Elija un usuario" at bounding box center [805, 169] width 90 height 23
click at [1145, 172] on span "Configurar" at bounding box center [1169, 169] width 55 height 14
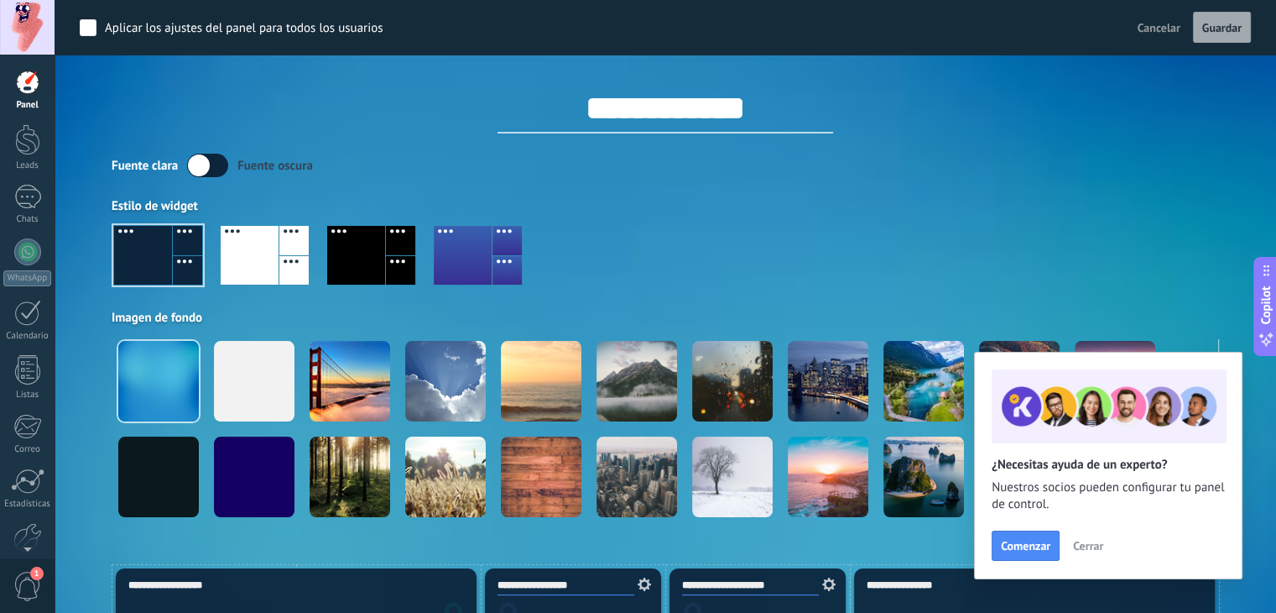
click at [1165, 23] on span "Cancelar" at bounding box center [1159, 27] width 43 height 15
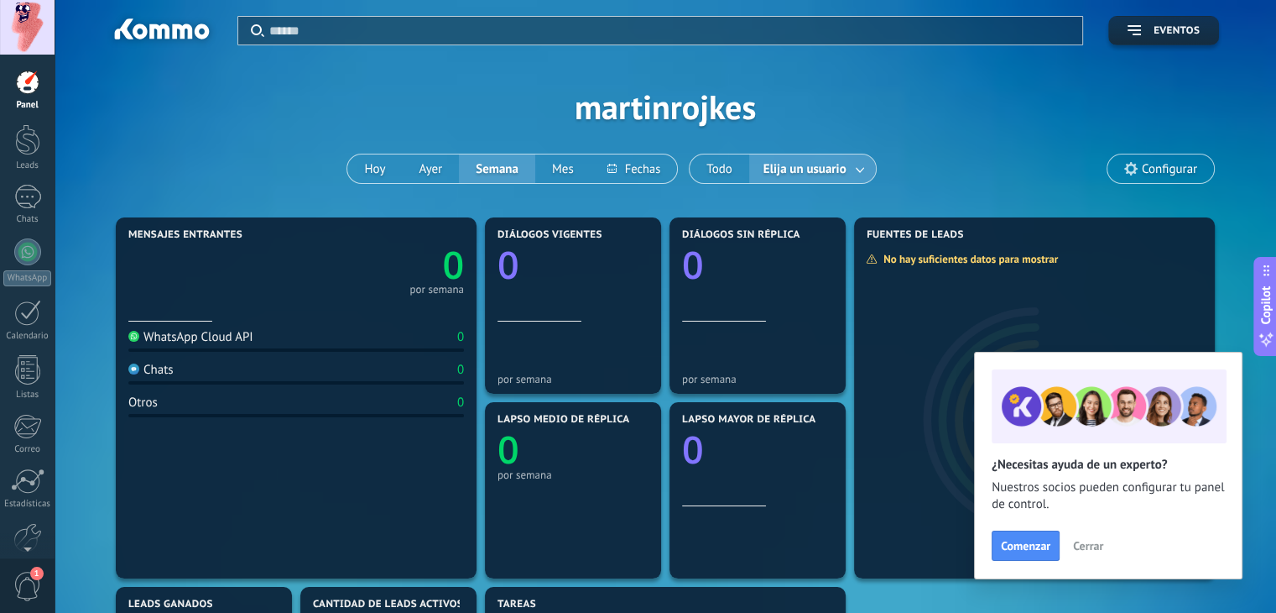
click at [37, 22] on div at bounding box center [27, 27] width 55 height 55
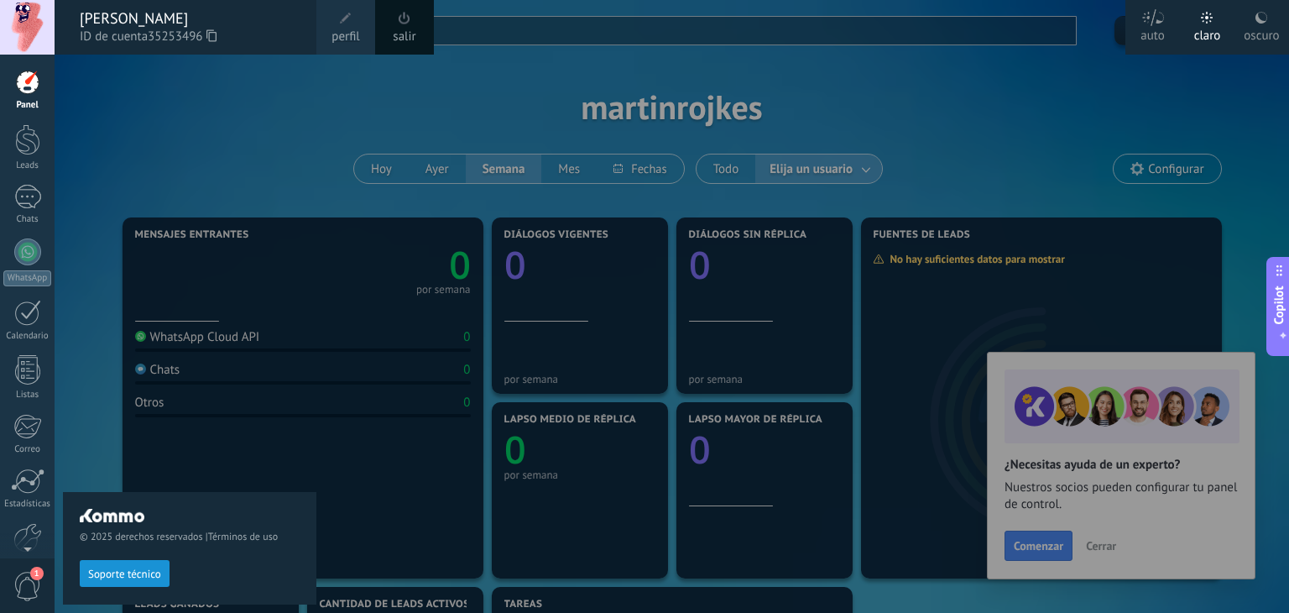
click at [95, 321] on div "© 2025 derechos reservados | Términos de uso Soporte técnico" at bounding box center [189, 334] width 253 height 558
click at [31, 360] on div at bounding box center [27, 369] width 25 height 29
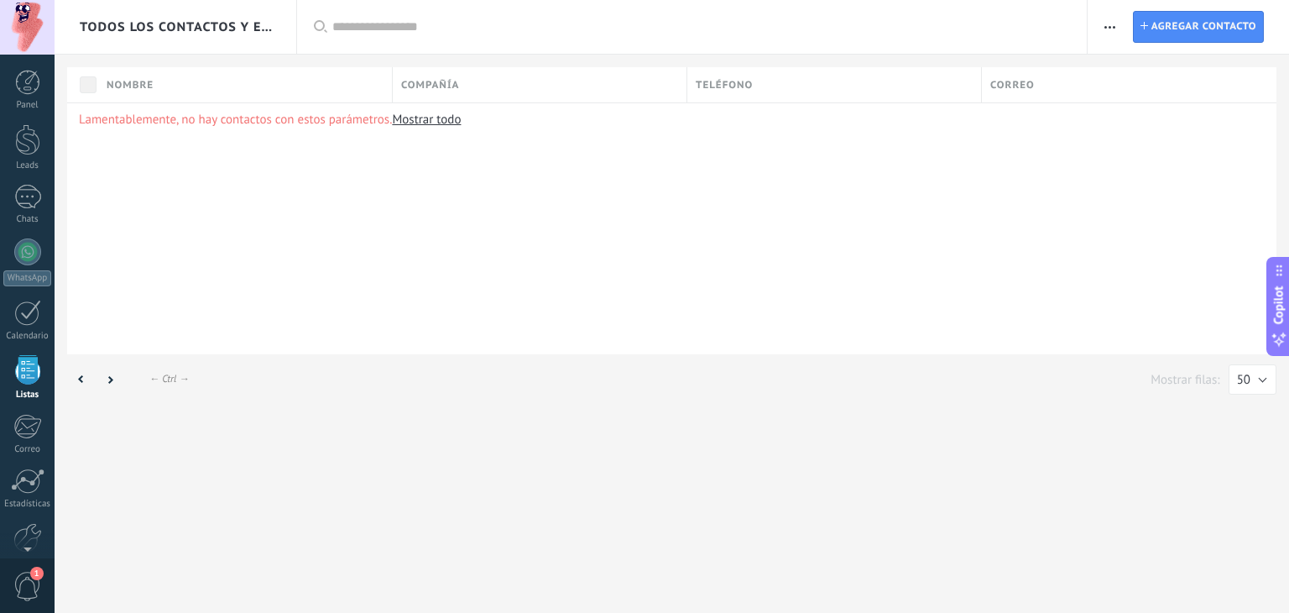
scroll to position [43, 0]
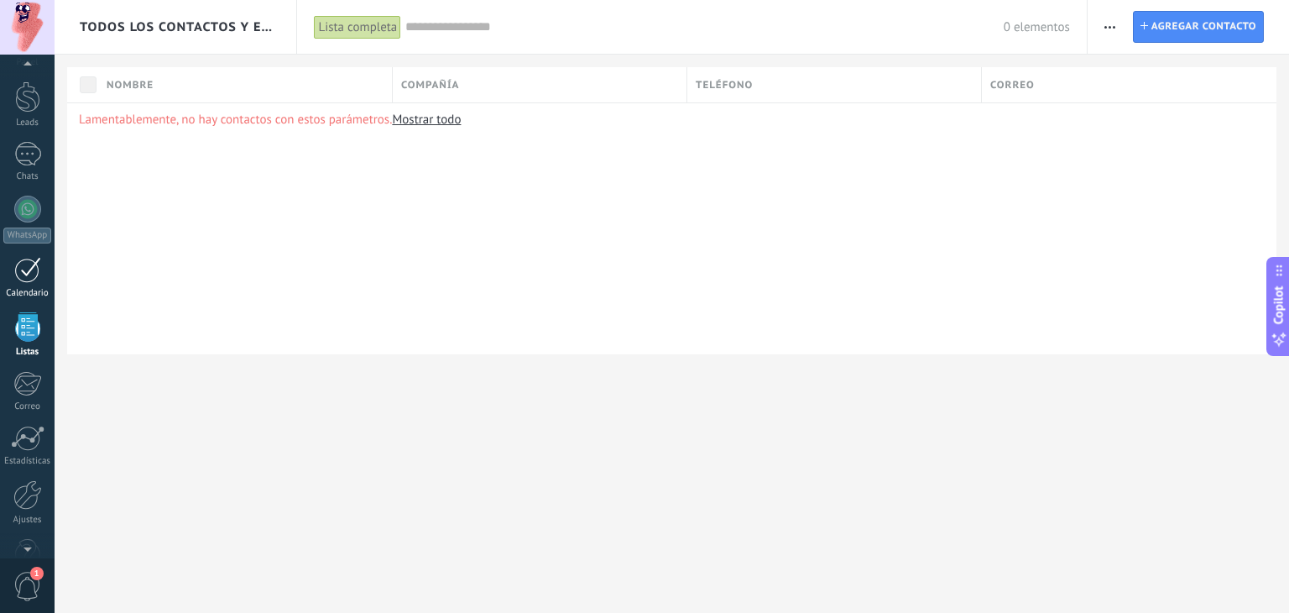
click at [28, 271] on div at bounding box center [27, 270] width 27 height 26
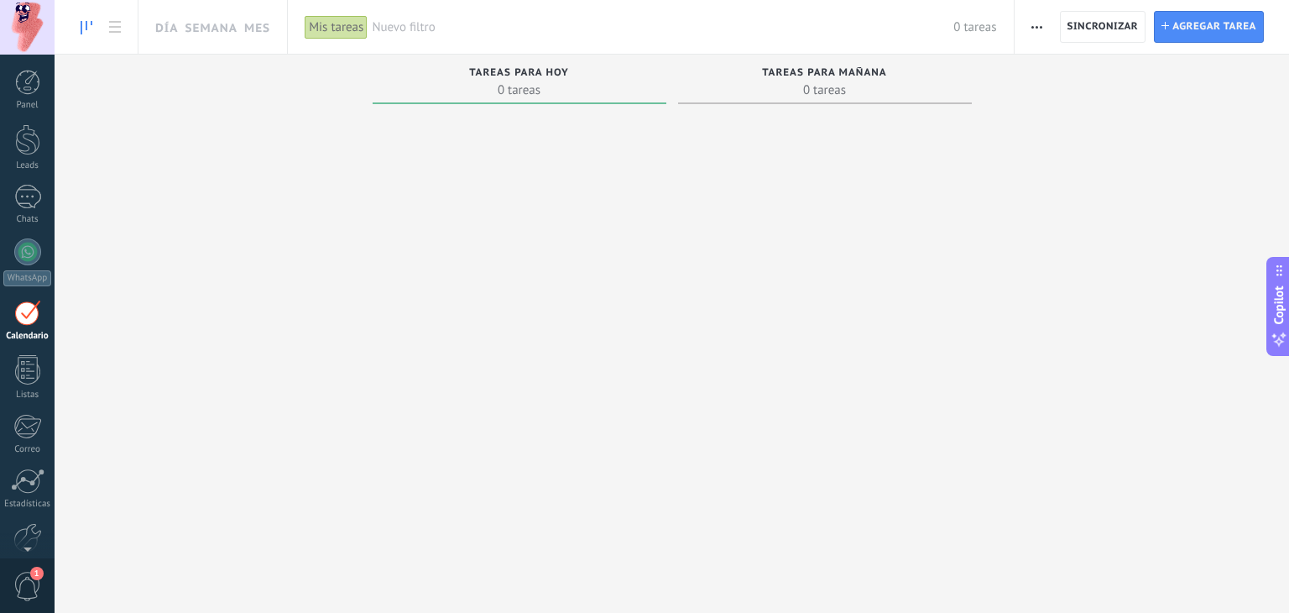
click at [23, 227] on div "Panel Leads Chats WhatsApp Clientes" at bounding box center [27, 357] width 55 height 574
click at [26, 208] on div at bounding box center [27, 197] width 27 height 24
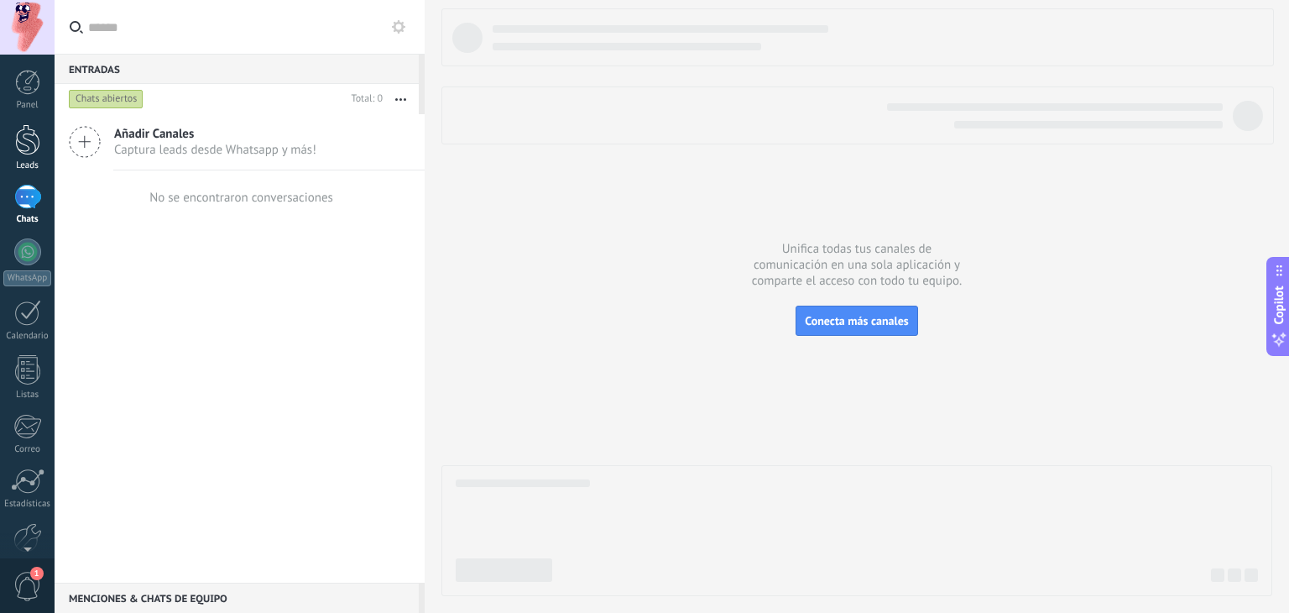
click at [21, 153] on div at bounding box center [27, 139] width 25 height 31
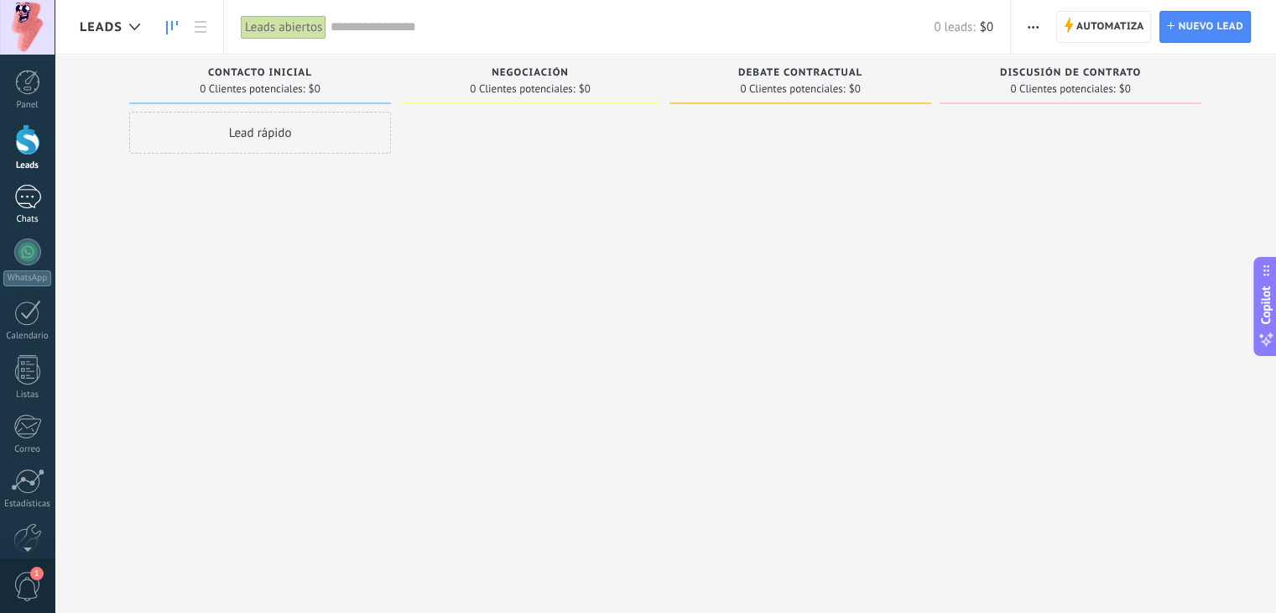
click at [30, 207] on div at bounding box center [27, 197] width 27 height 24
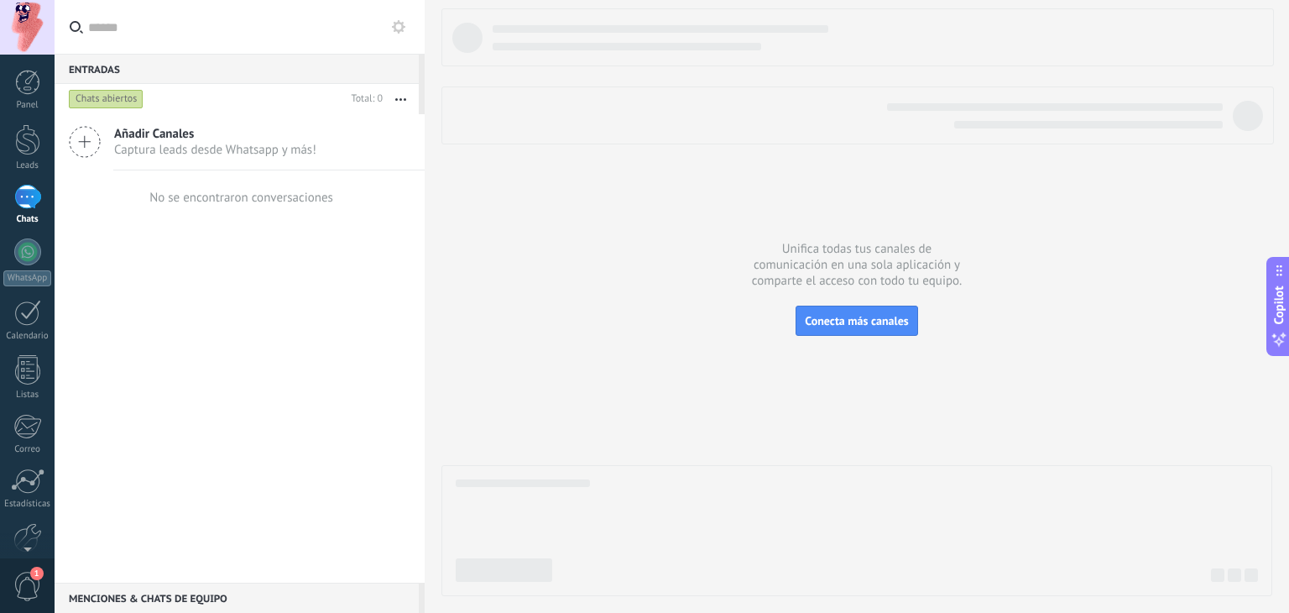
click at [170, 149] on span "Captura leads desde Whatsapp y más!" at bounding box center [215, 150] width 202 height 16
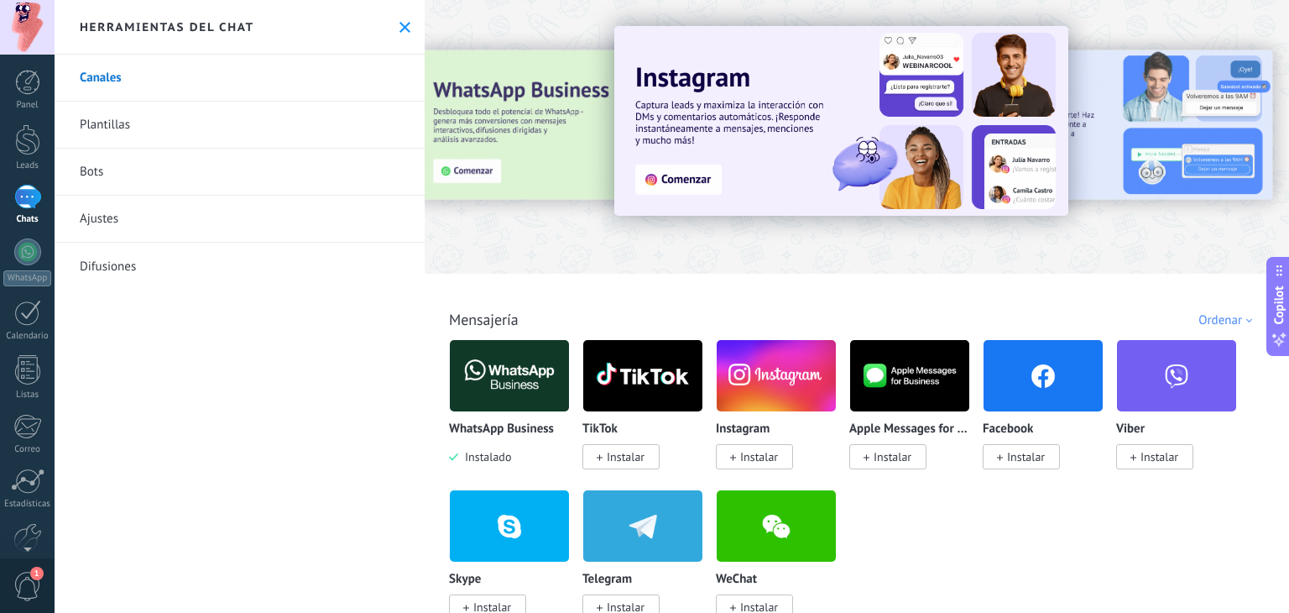
click at [708, 185] on img at bounding box center [841, 121] width 454 height 190
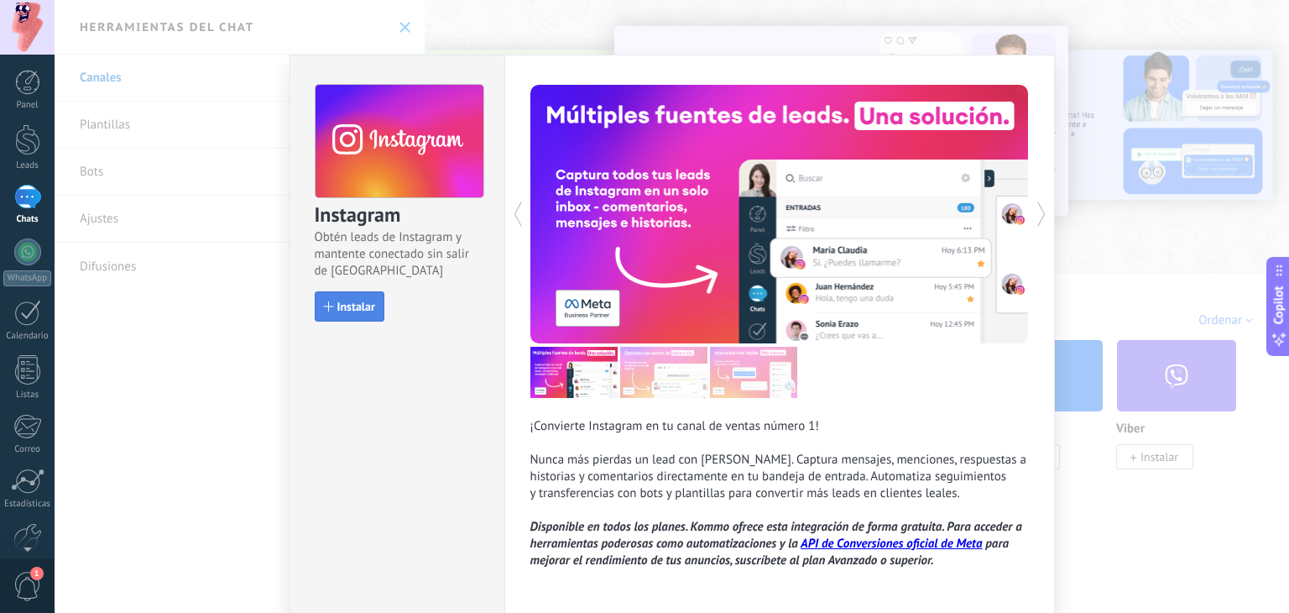
click at [349, 303] on span "Instalar" at bounding box center [356, 306] width 38 height 12
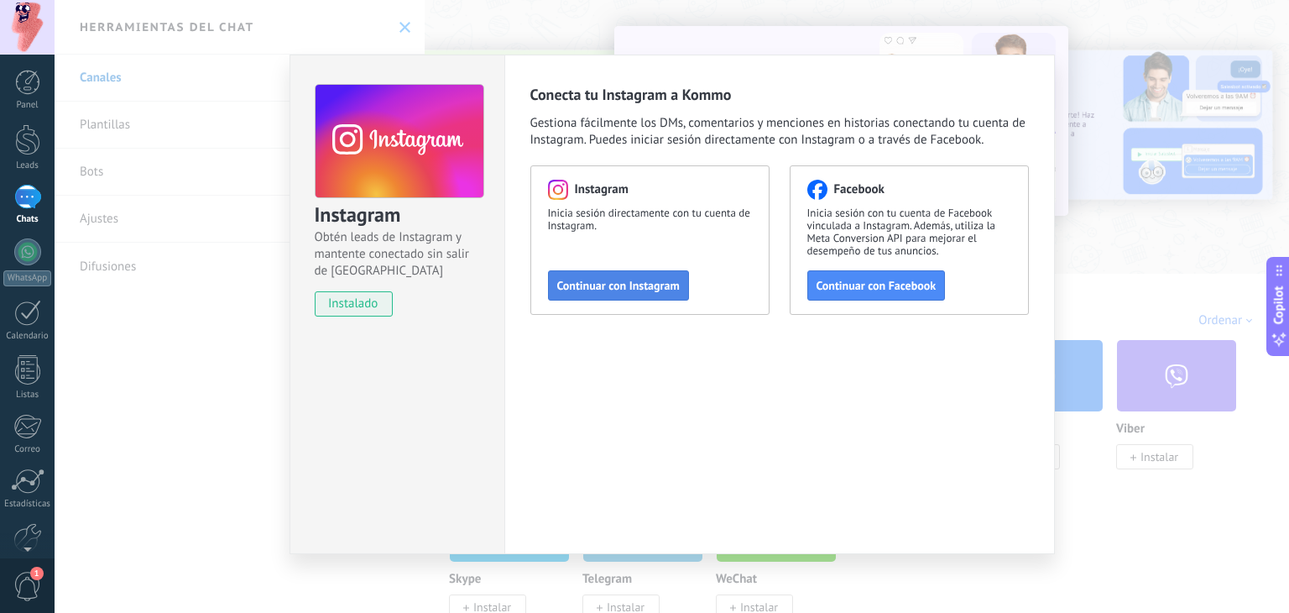
click at [638, 290] on span "Continuar con Instagram" at bounding box center [618, 285] width 123 height 12
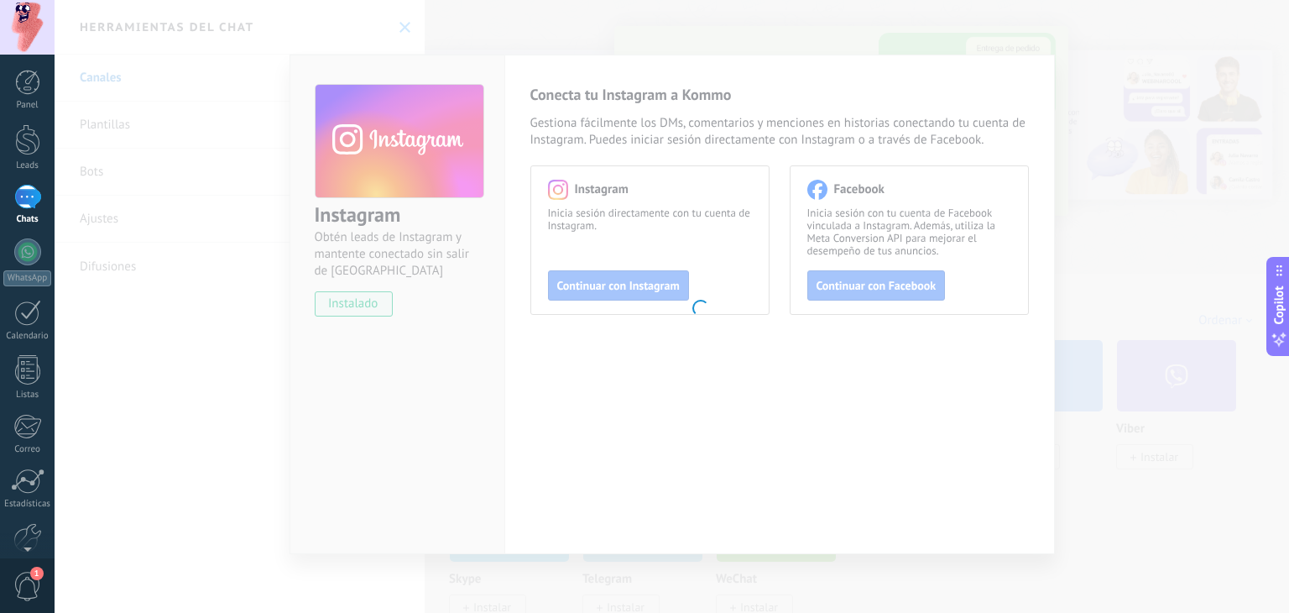
click at [1053, 278] on body ".abccls-1,.abccls-2{fill-rule:evenodd}.abccls-2{fill:#fff} .abfcls-1{fill:none}…" at bounding box center [644, 306] width 1289 height 613
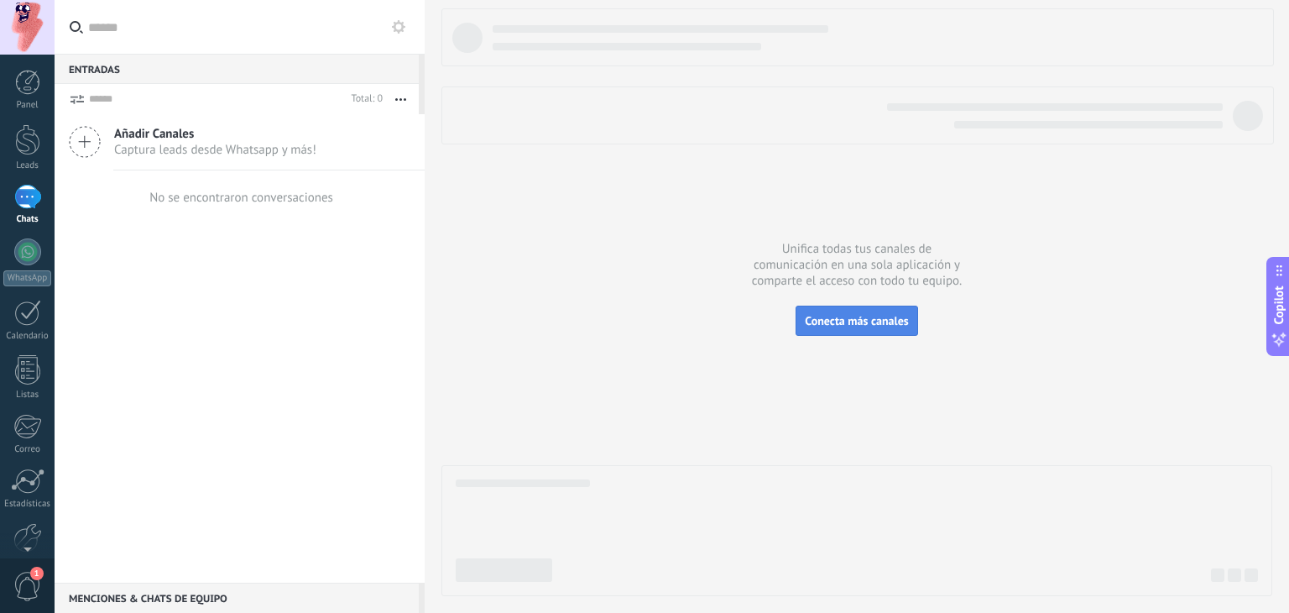
click at [890, 324] on span "Conecta más canales" at bounding box center [856, 320] width 103 height 15
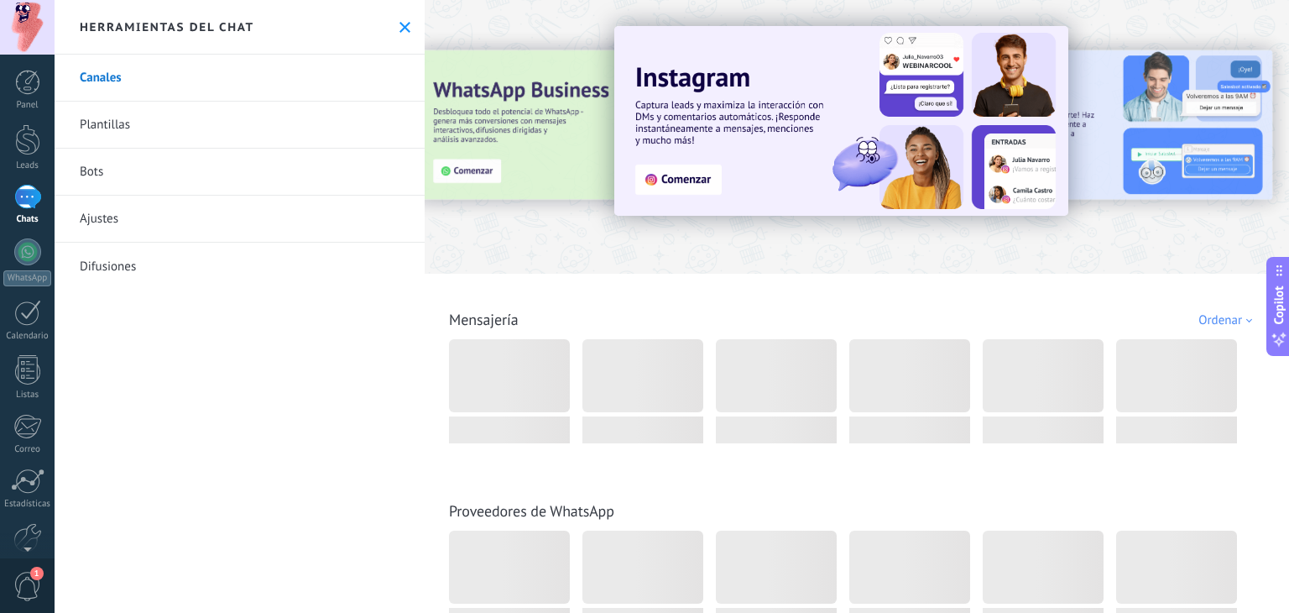
click at [680, 186] on img at bounding box center [841, 121] width 454 height 190
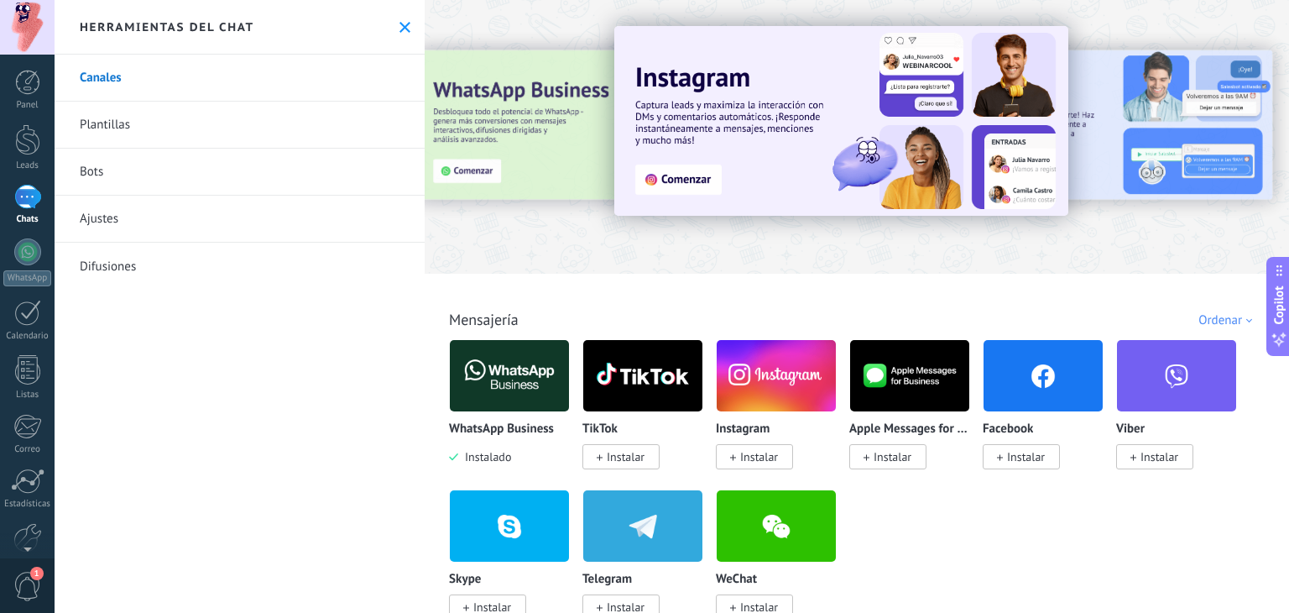
click at [670, 187] on img at bounding box center [841, 121] width 454 height 190
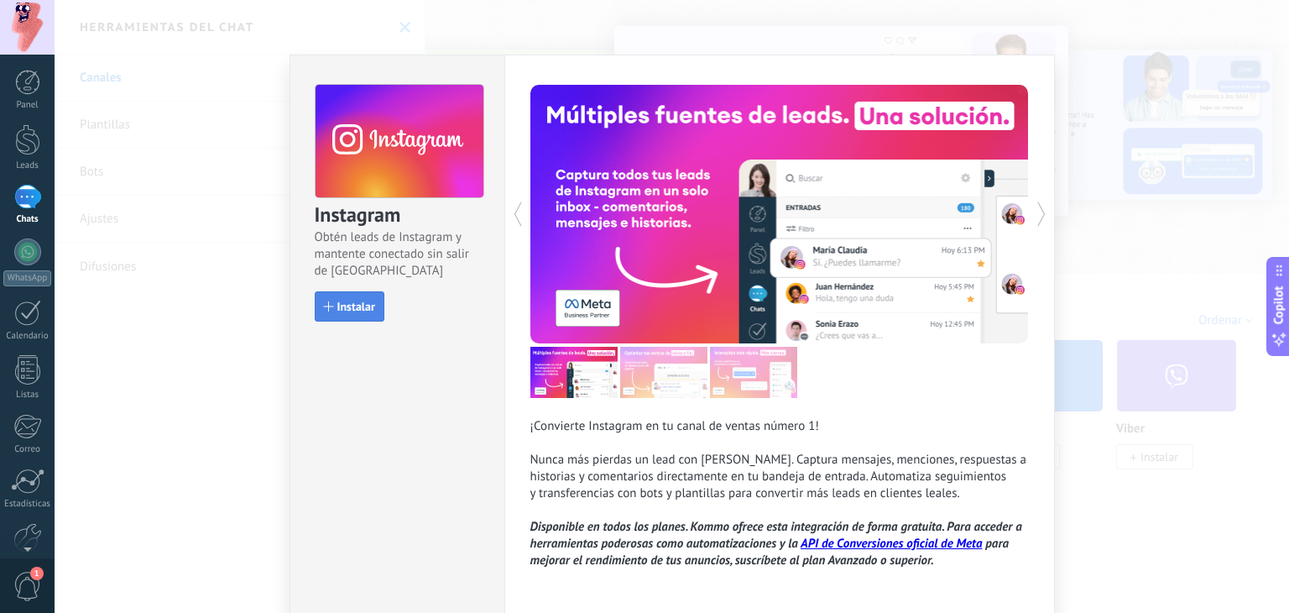
click at [373, 310] on button "Instalar" at bounding box center [350, 306] width 70 height 30
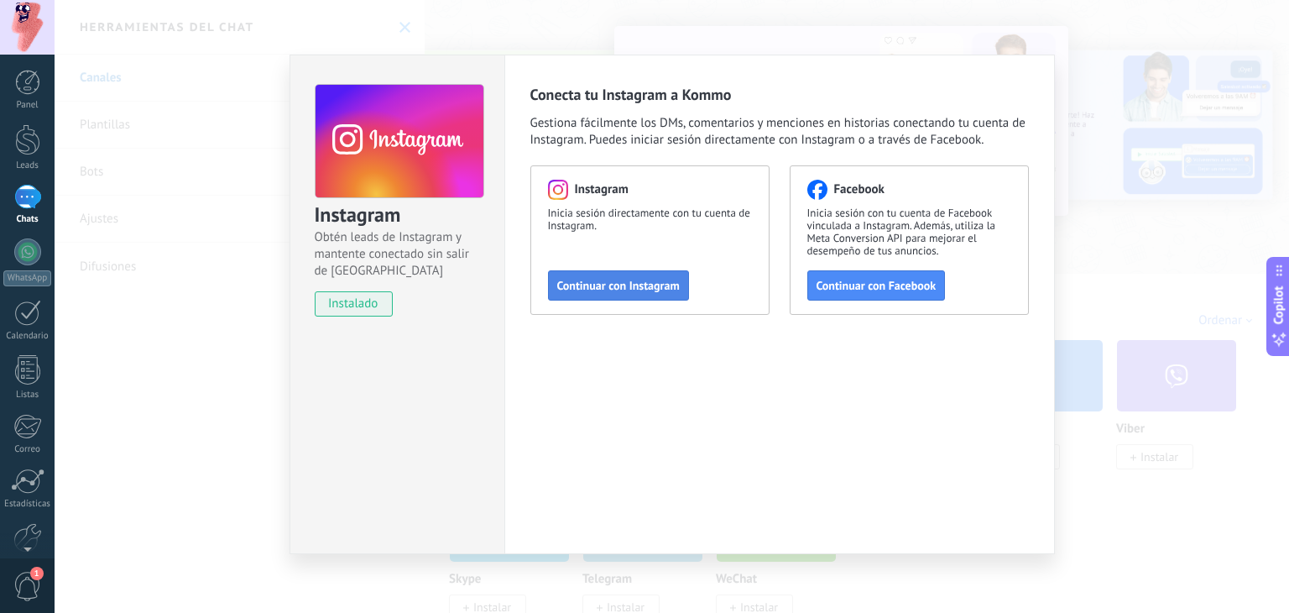
click at [625, 287] on span "Continuar con Instagram" at bounding box center [618, 285] width 123 height 12
